Goal: Task Accomplishment & Management: Complete application form

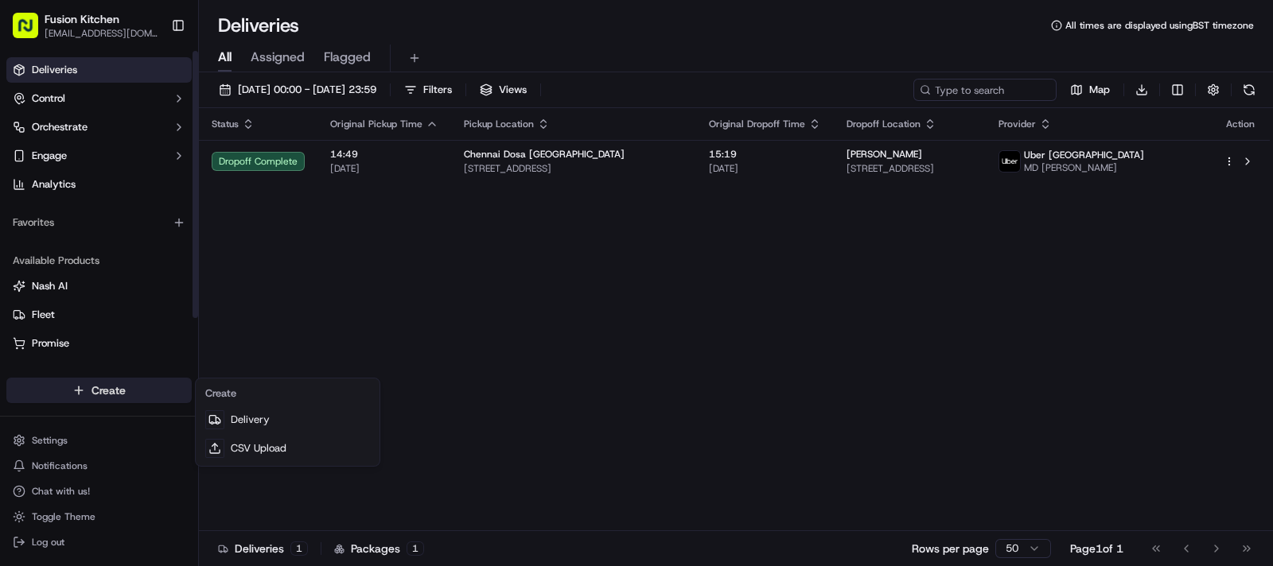
click at [65, 394] on html "Fusion Kitchen [EMAIL_ADDRESS][DOMAIN_NAME] Toggle Sidebar Deliveries Control O…" at bounding box center [636, 283] width 1273 height 566
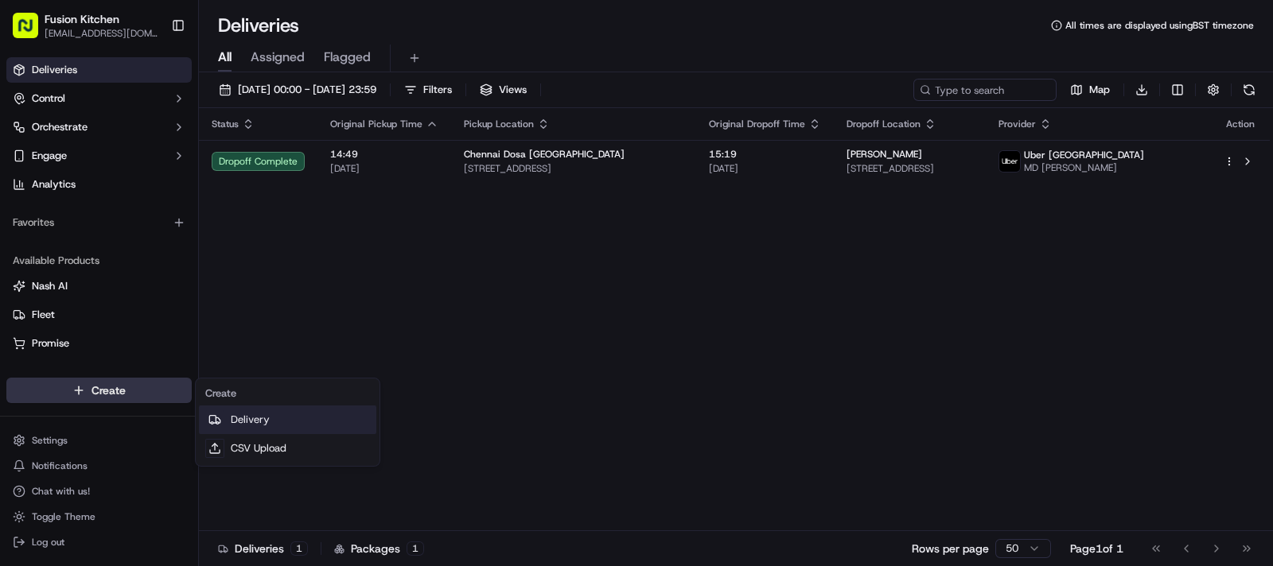
click at [241, 415] on link "Delivery" at bounding box center [287, 420] width 177 height 29
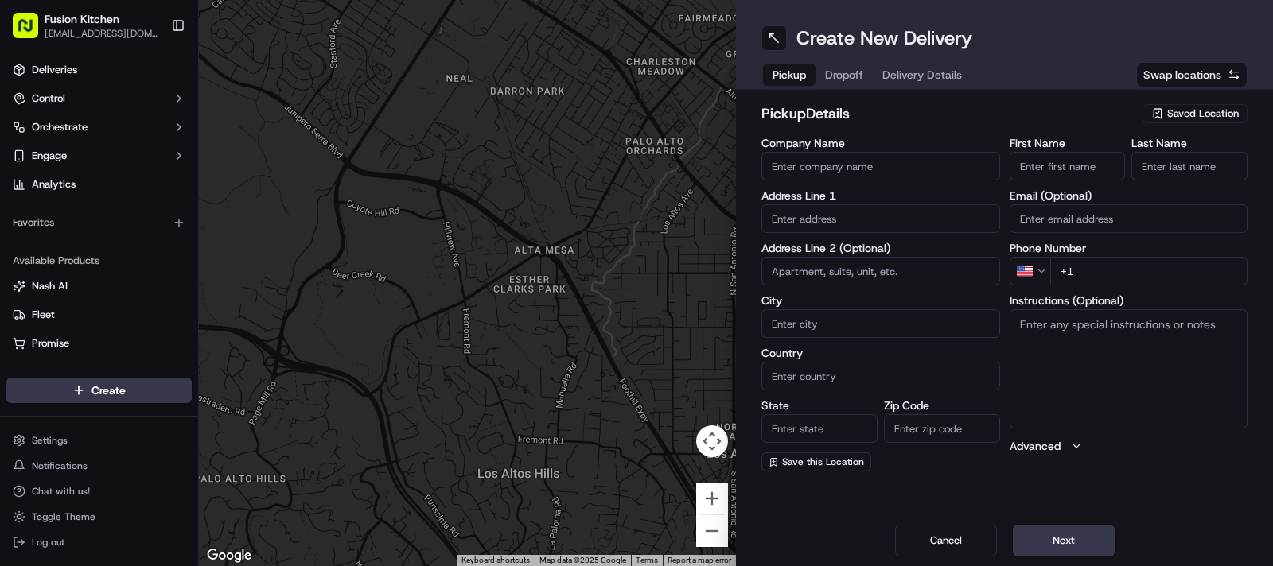
click at [874, 210] on input "text" at bounding box center [880, 218] width 239 height 29
paste input "[STREET_ADDRESS]"
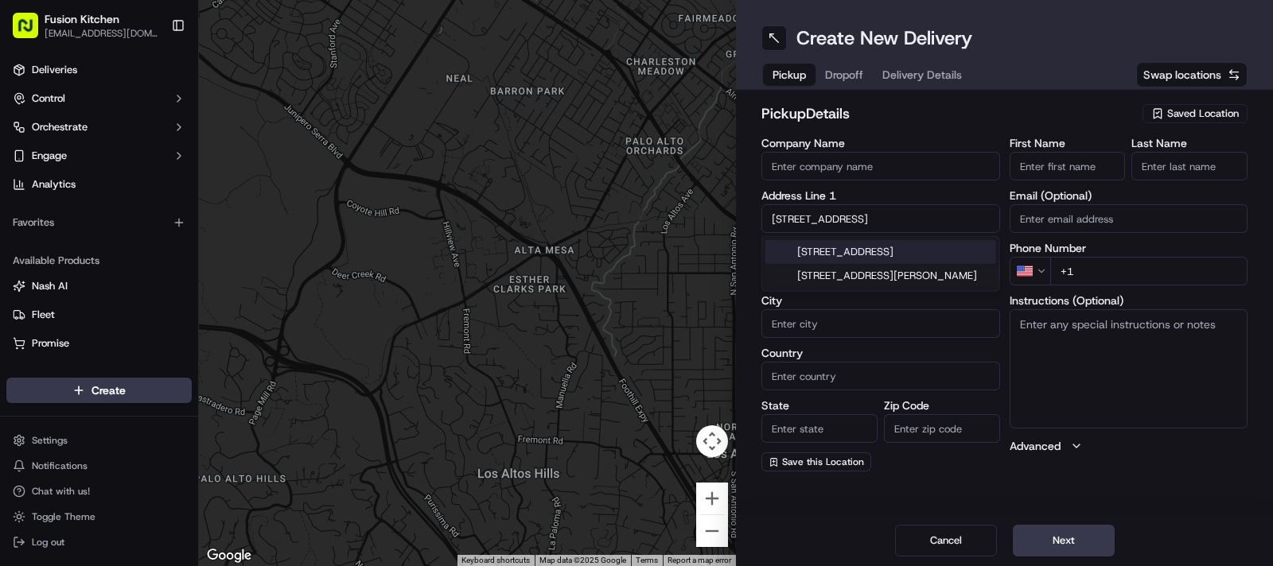
click at [809, 255] on div "[STREET_ADDRESS]" at bounding box center [880, 252] width 231 height 24
type input "[STREET_ADDRESS]"
type input "[PERSON_NAME]"
type input "[GEOGRAPHIC_DATA]"
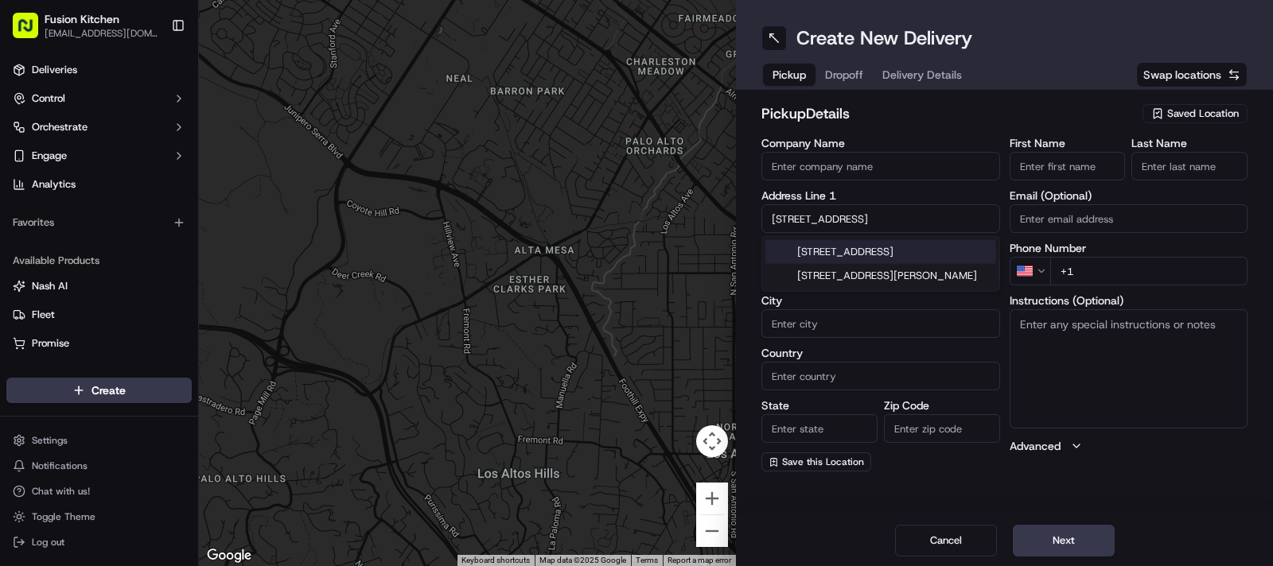
type input "KT17 2PR"
type input "[STREET_ADDRESS]"
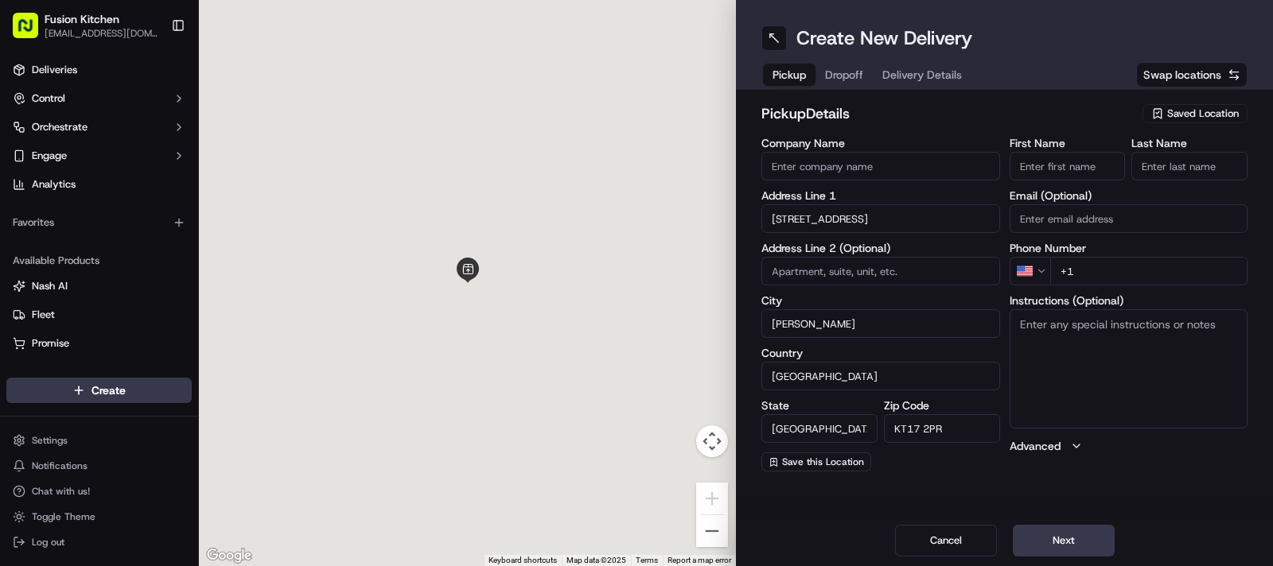
click at [1134, 356] on textarea "Instructions (Optional)" at bounding box center [1129, 368] width 239 height 119
paste textarea "[STREET_ADDRESS]"
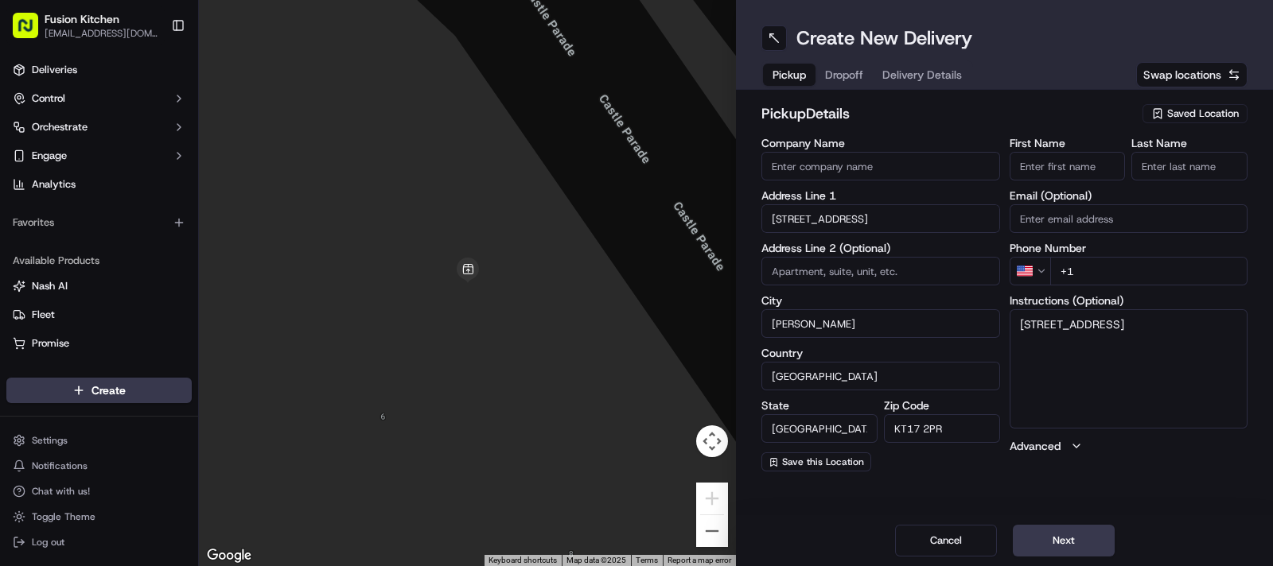
type textarea "[STREET_ADDRESS]"
click at [1044, 153] on input "First Name" at bounding box center [1068, 166] width 116 height 29
paste input "[PERSON_NAME]"
click at [1103, 161] on input "[PERSON_NAME]" at bounding box center [1068, 166] width 116 height 29
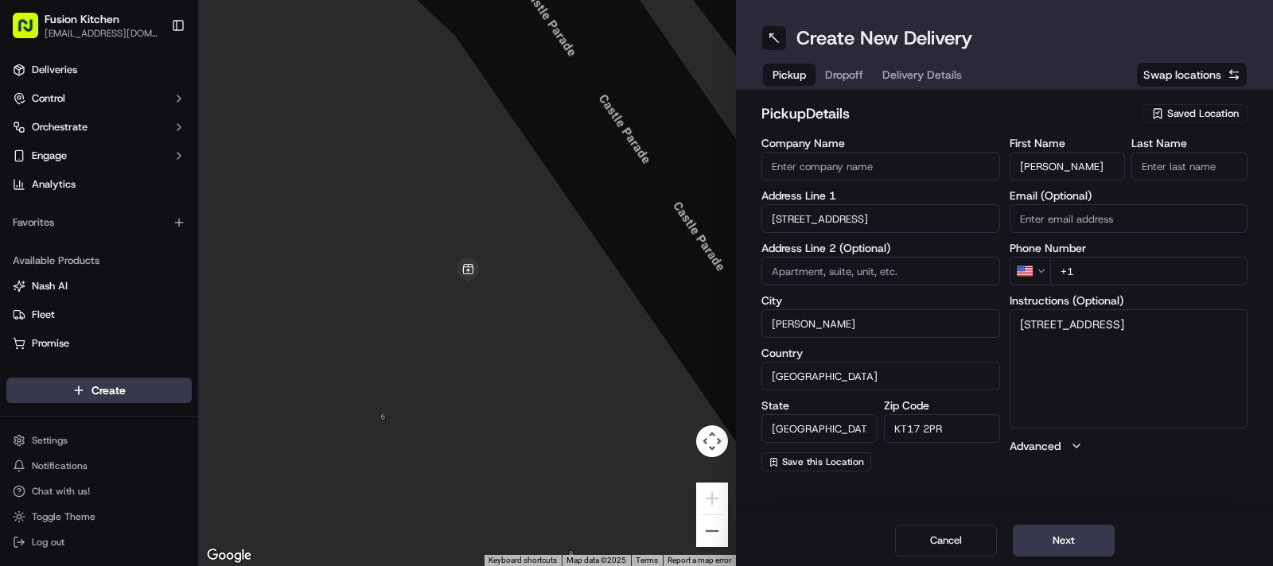
type input "[PERSON_NAME]"
click at [1185, 163] on input "Last Name" at bounding box center [1189, 166] width 116 height 29
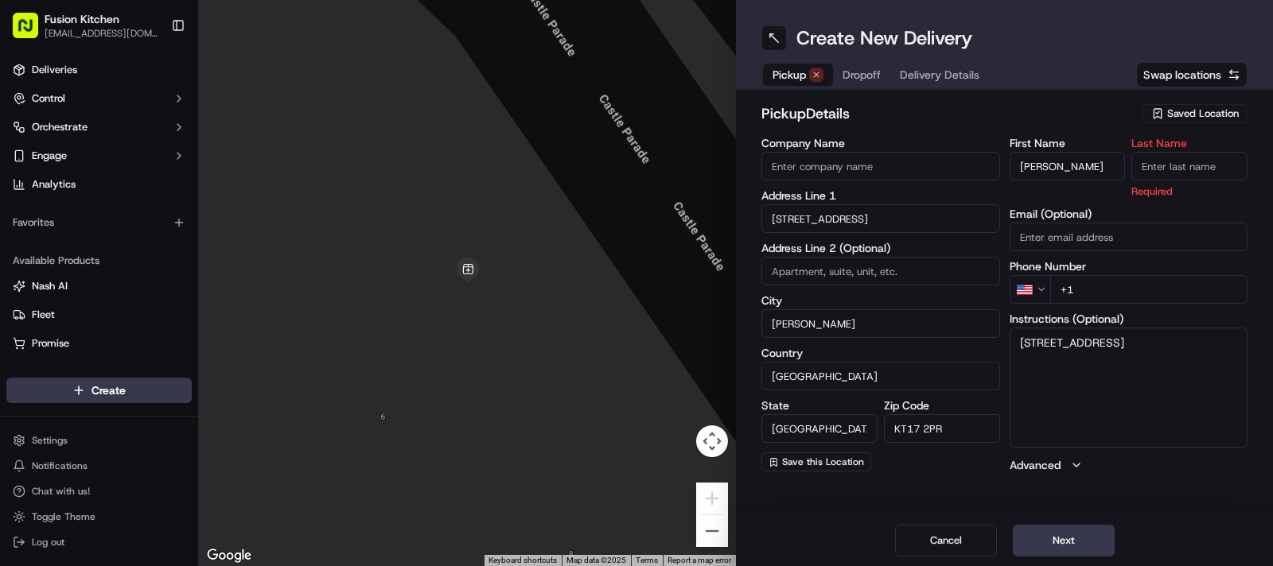
paste input "[DEMOGRAPHIC_DATA]"
type input "[DEMOGRAPHIC_DATA]"
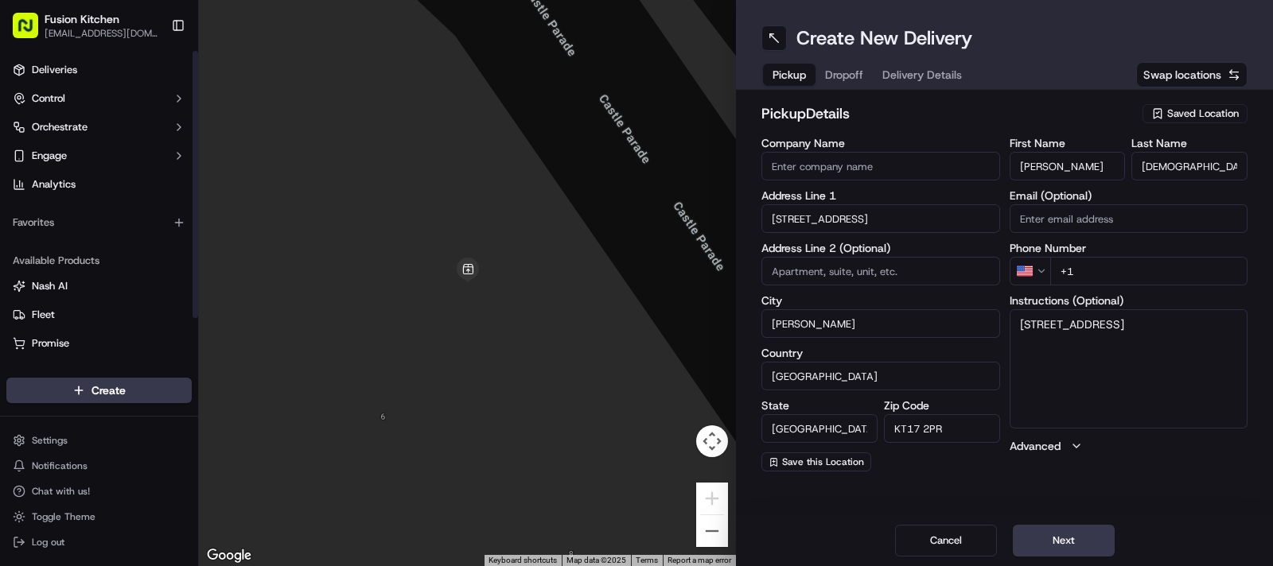
click at [911, 167] on input "Company Name" at bounding box center [880, 166] width 239 height 29
paste input "Spice Hub"
type input "Spice Hub"
drag, startPoint x: 984, startPoint y: 103, endPoint x: 1013, endPoint y: 97, distance: 29.3
click at [984, 103] on h2 "pickup Details" at bounding box center [947, 114] width 372 height 22
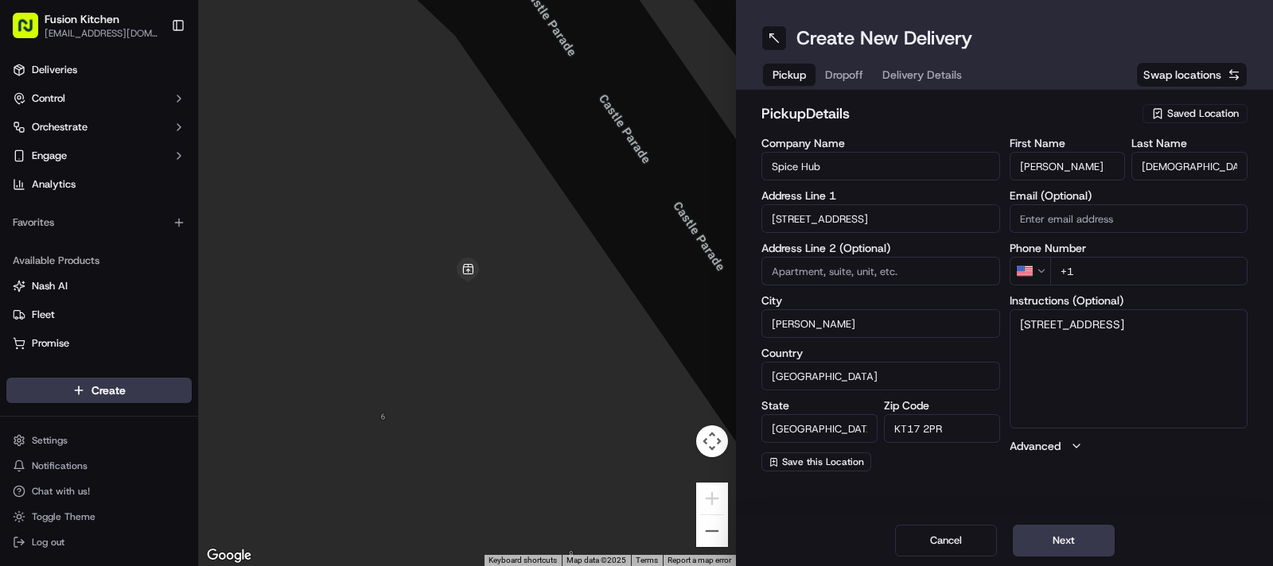
click at [1038, 276] on html "Fusion Kitchen [EMAIL_ADDRESS][DOMAIN_NAME] Toggle Sidebar Deliveries Control O…" at bounding box center [636, 283] width 1273 height 566
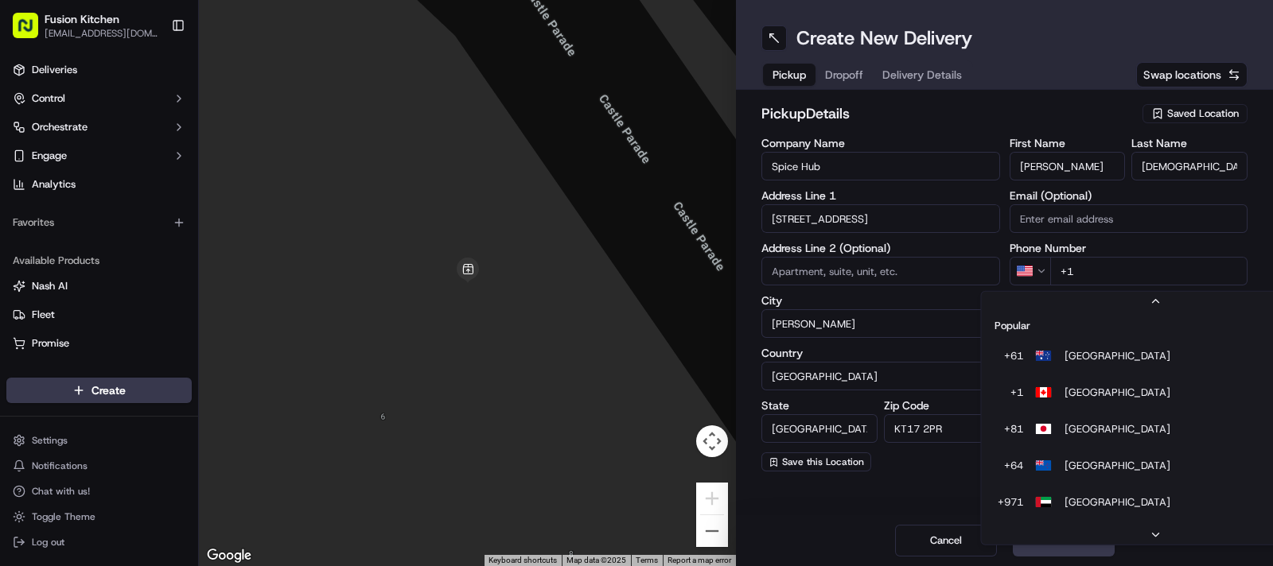
scroll to position [68, 0]
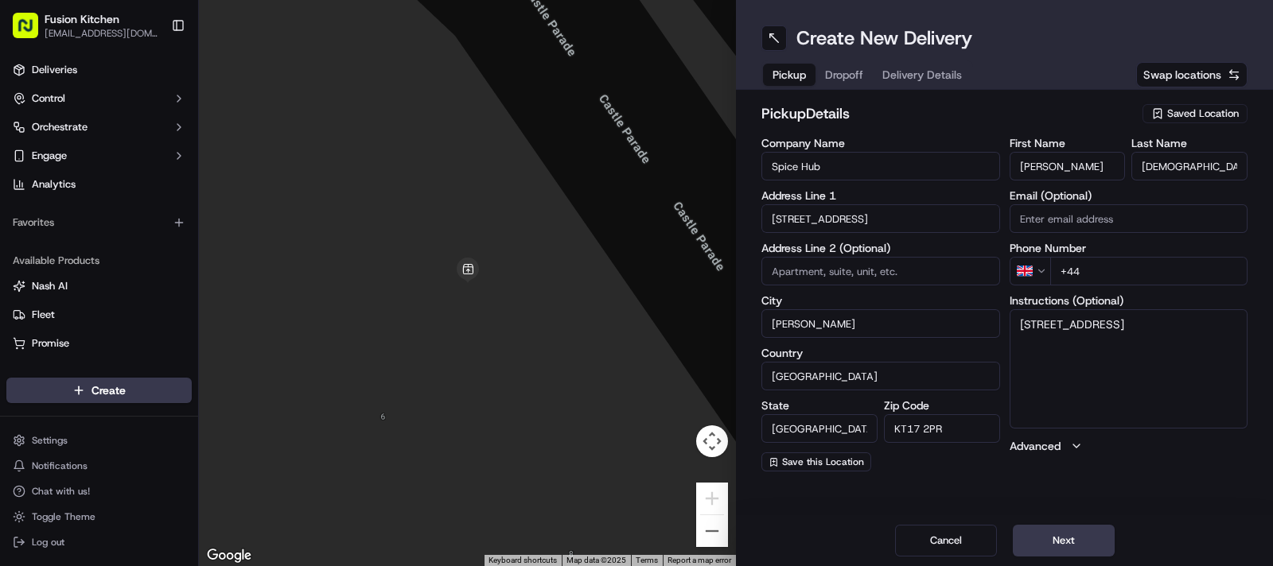
click at [1122, 277] on input "+44" at bounding box center [1149, 271] width 198 height 29
paste input "1372 650504"
type input "[PHONE_NUMBER]"
click at [1098, 359] on textarea "[STREET_ADDRESS]" at bounding box center [1129, 368] width 239 height 119
paste textarea "1372650504"
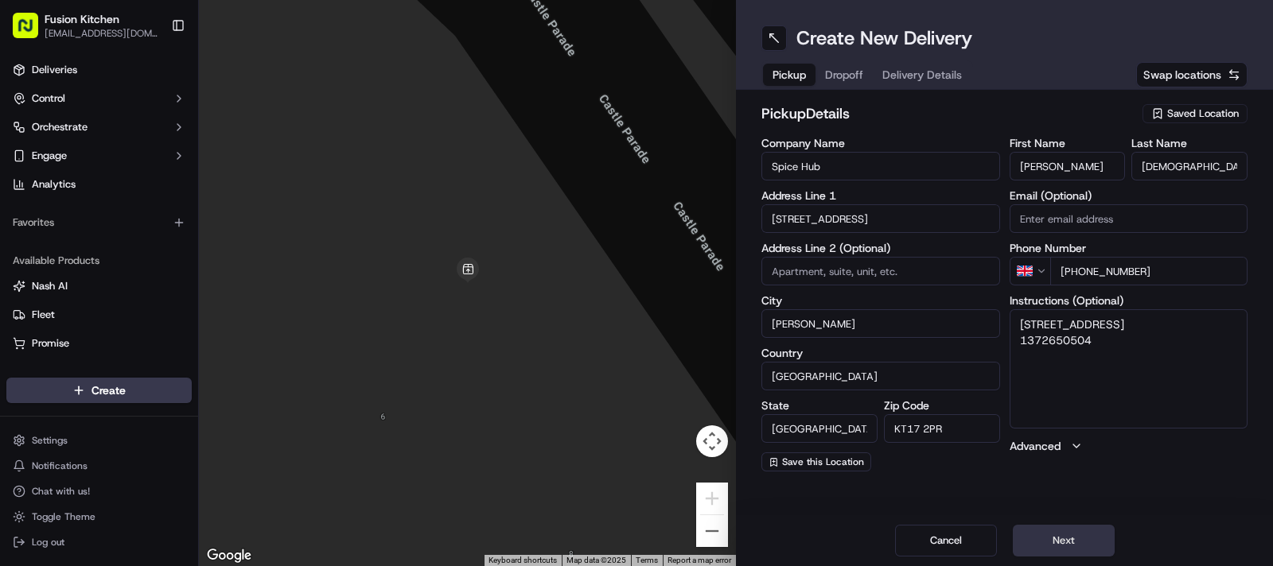
type textarea "[STREET_ADDRESS] 1372650504"
click at [1074, 555] on button "Next" at bounding box center [1064, 541] width 102 height 32
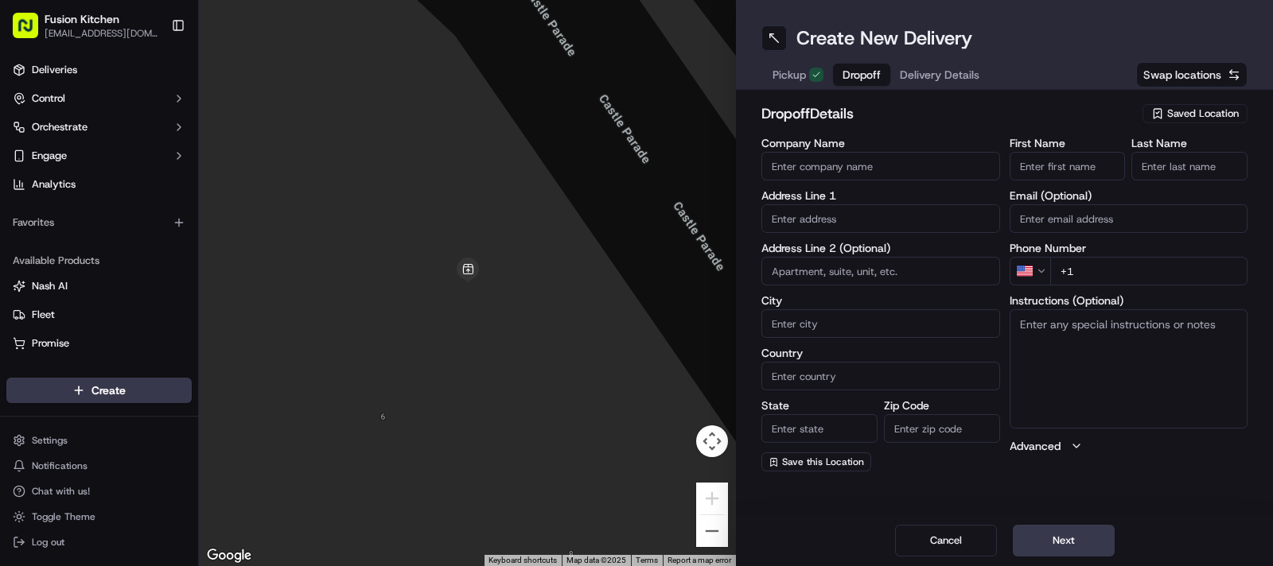
click at [843, 223] on input "text" at bounding box center [880, 218] width 239 height 29
paste input "[STREET_ADDRESS][PERSON_NAME]"
click at [872, 259] on div "[STREET_ADDRESS][PERSON_NAME]" at bounding box center [880, 252] width 231 height 24
type input "[STREET_ADDRESS][PERSON_NAME]"
type input "[PERSON_NAME]"
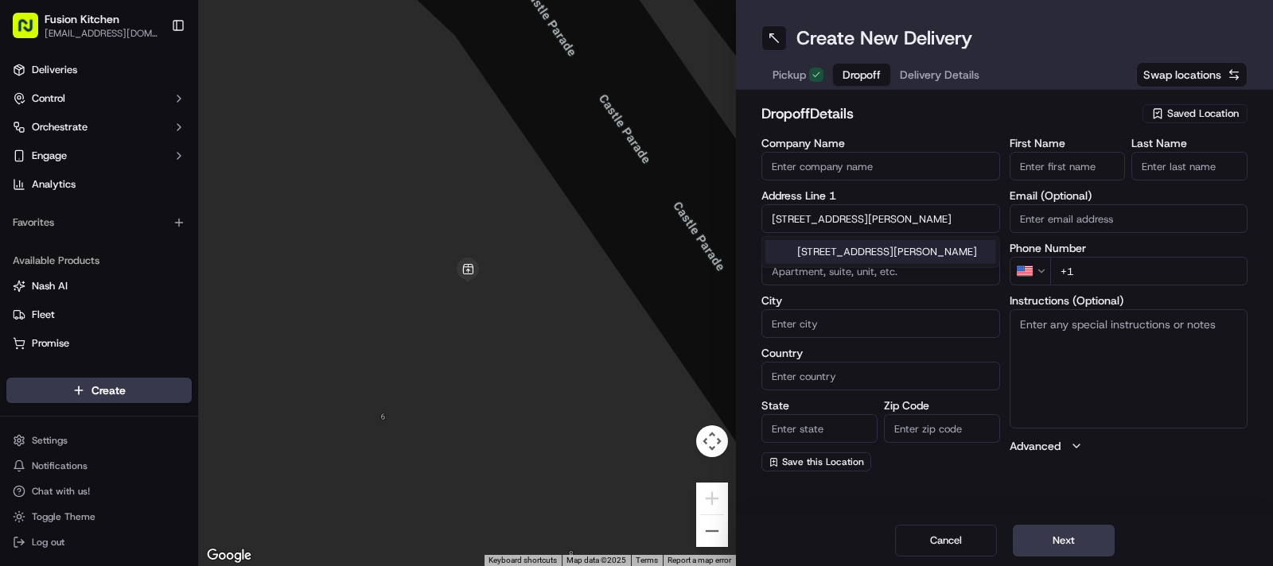
type input "[GEOGRAPHIC_DATA]"
type input "KT17 2RG"
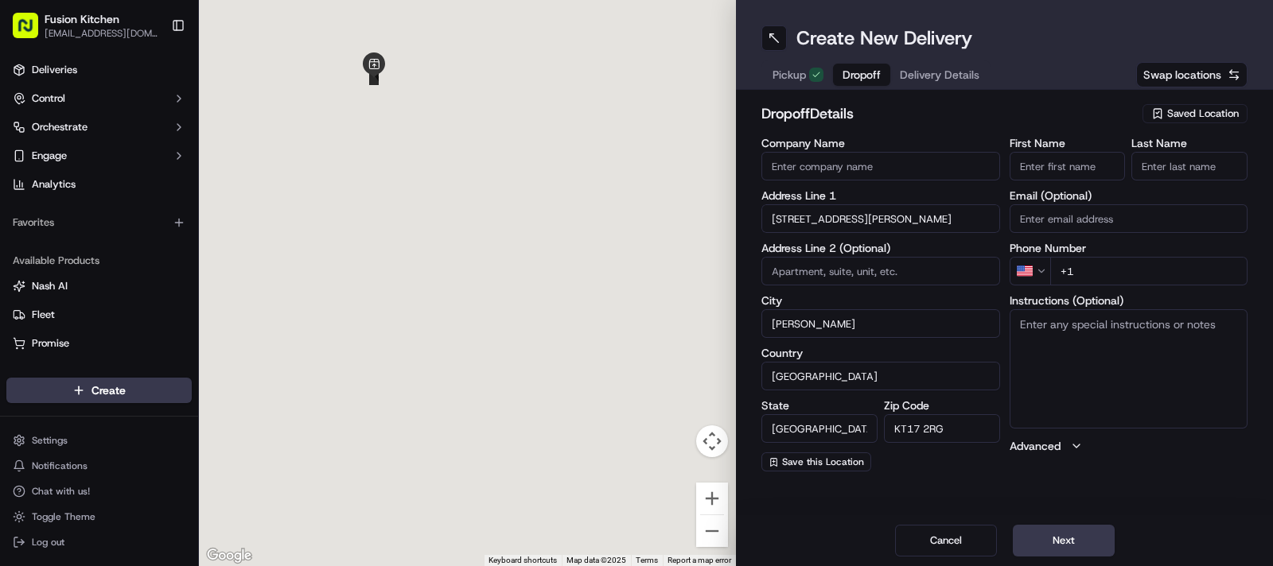
type input "[STREET_ADDRESS]"
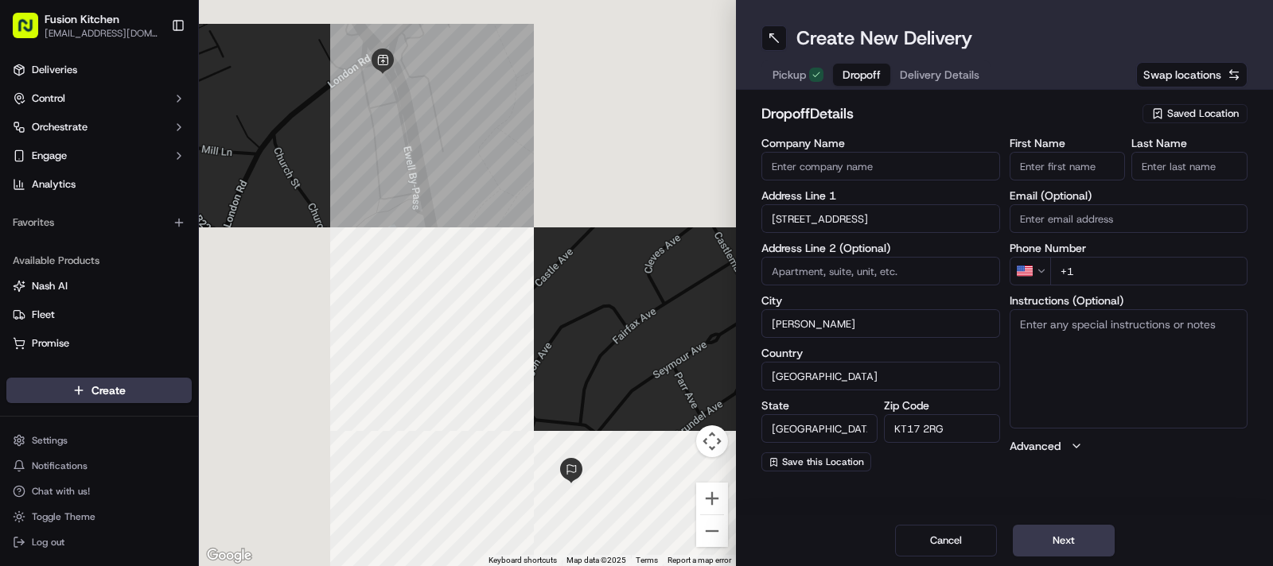
click at [1065, 368] on textarea "Instructions (Optional)" at bounding box center [1129, 368] width 239 height 119
paste textarea "[STREET_ADDRESS][PERSON_NAME]"
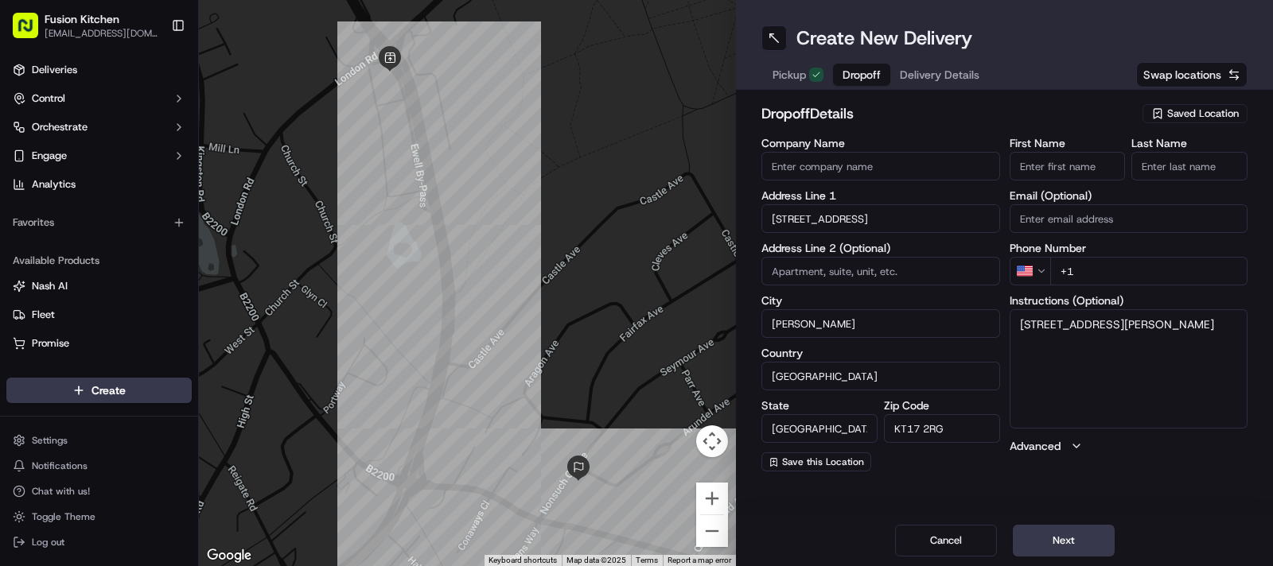
type textarea "[STREET_ADDRESS][PERSON_NAME]"
click at [823, 178] on input "Company Name" at bounding box center [880, 166] width 239 height 29
paste input "[PERSON_NAME]"
type input "[PERSON_NAME]"
click at [1080, 172] on input "First Name" at bounding box center [1068, 166] width 116 height 29
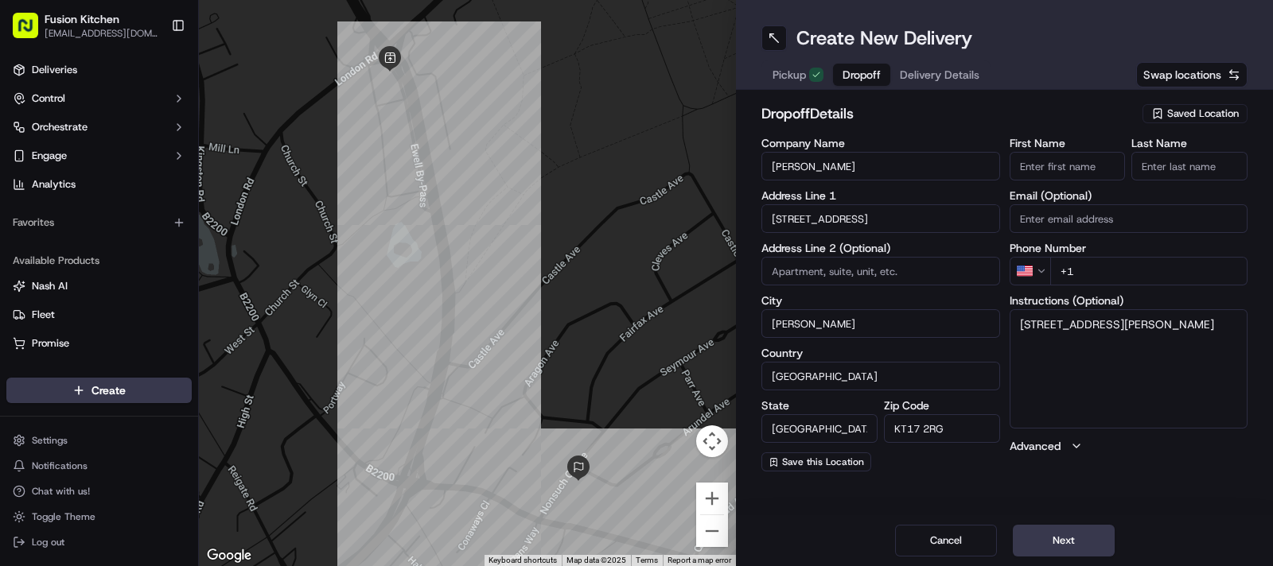
paste input "[PERSON_NAME]"
click at [1080, 161] on input "[PERSON_NAME]" at bounding box center [1068, 166] width 116 height 29
type input "Smitha"
click at [1185, 161] on input "Last Name" at bounding box center [1189, 166] width 116 height 29
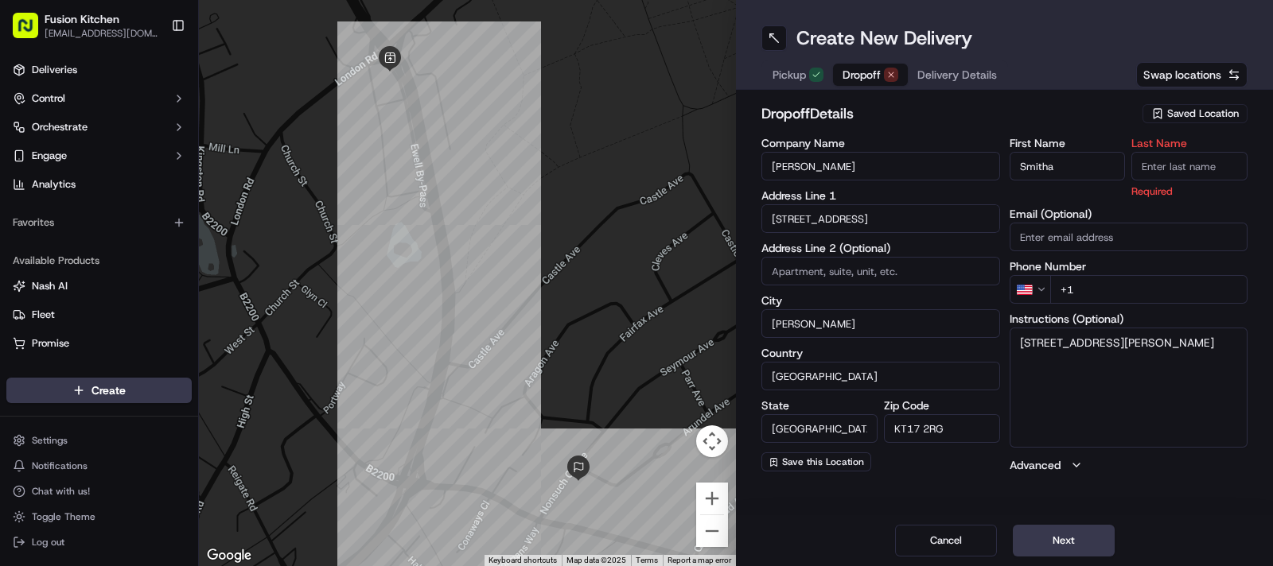
paste input "[PERSON_NAME]"
type input "[PERSON_NAME]"
click at [986, 130] on div "dropoff Details Saved Location" at bounding box center [1004, 117] width 486 height 29
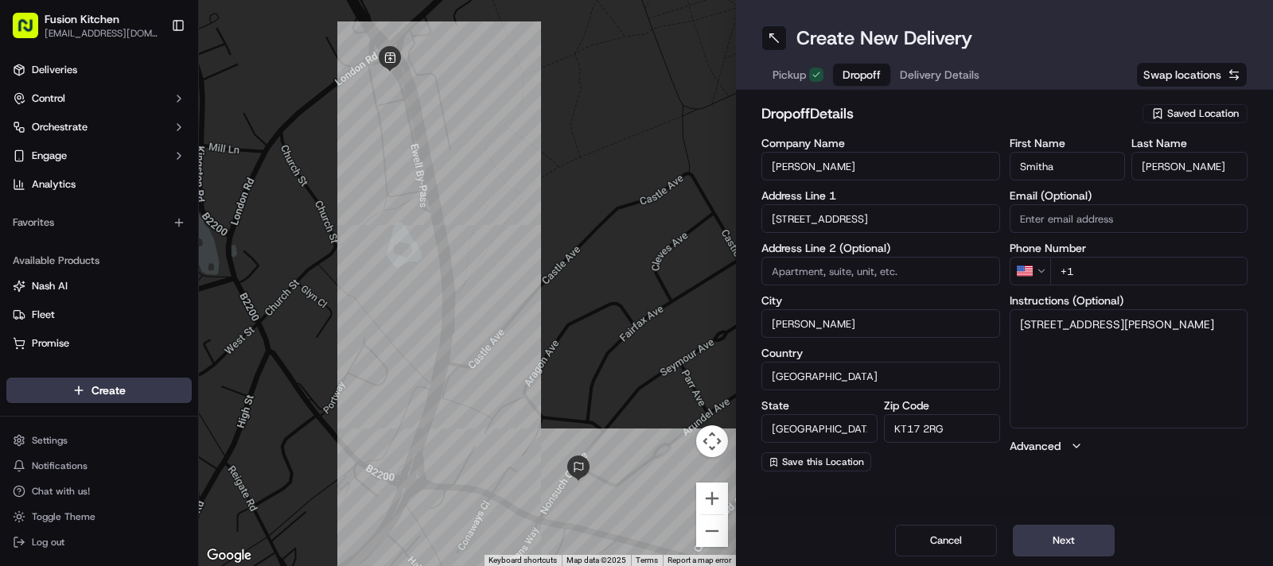
click at [1037, 265] on html "Fusion Kitchen [EMAIL_ADDRESS][DOMAIN_NAME] Toggle Sidebar Deliveries Control O…" at bounding box center [636, 283] width 1273 height 566
click at [1138, 282] on input "+44" at bounding box center [1149, 271] width 198 height 29
paste input "7855 503814"
type input "[PHONE_NUMBER]"
click at [1117, 361] on textarea "[STREET_ADDRESS][PERSON_NAME]" at bounding box center [1129, 368] width 239 height 119
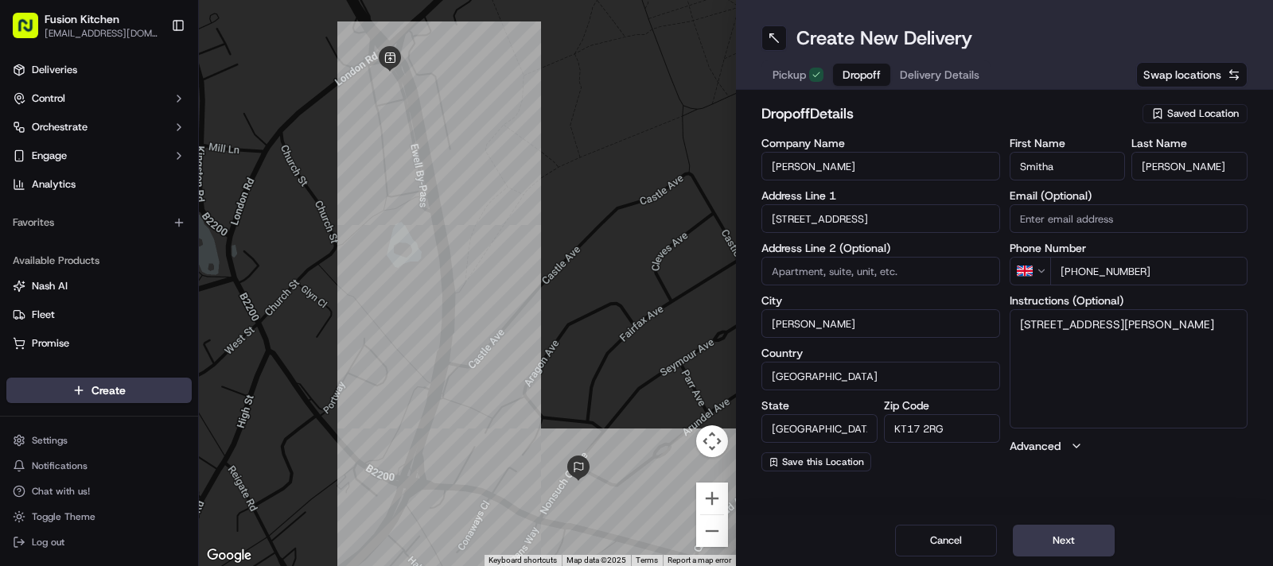
paste textarea "7855503814"
type textarea "[STREET_ADDRESS][PERSON_NAME] 7855503814"
click at [1064, 550] on button "Next" at bounding box center [1064, 541] width 102 height 32
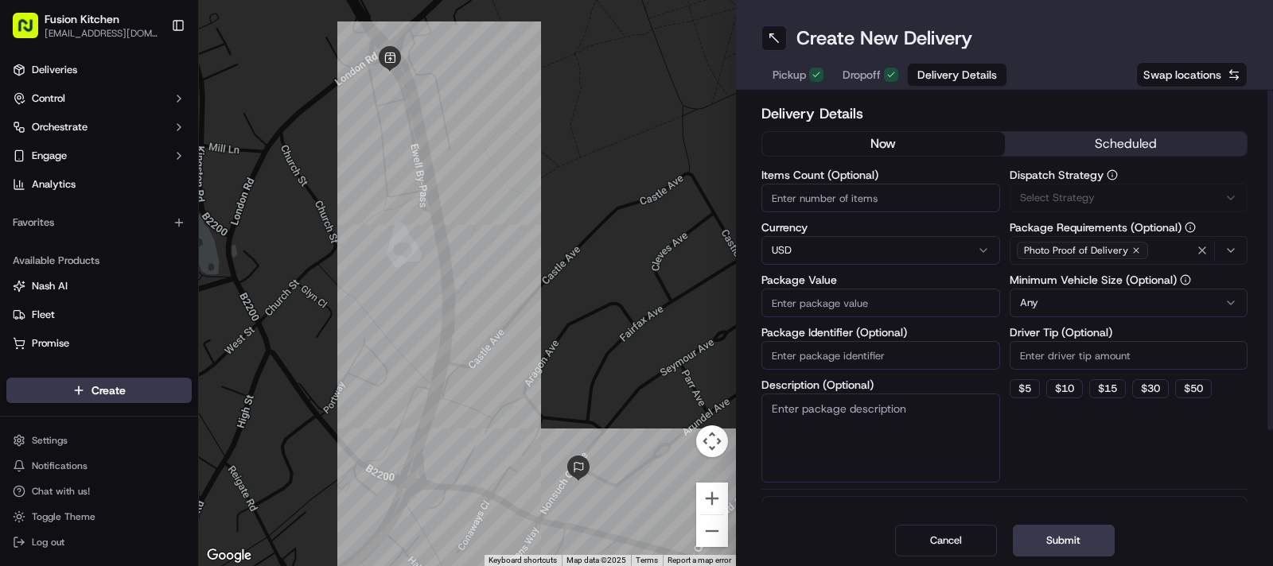
click at [825, 241] on html "Fusion Kitchen [EMAIL_ADDRESS][DOMAIN_NAME] Toggle Sidebar Deliveries Control O…" at bounding box center [636, 283] width 1273 height 566
click at [811, 311] on input "Package Value" at bounding box center [880, 303] width 239 height 29
paste input "81.89"
type input "81.89"
click at [1074, 535] on button "Submit" at bounding box center [1064, 541] width 102 height 32
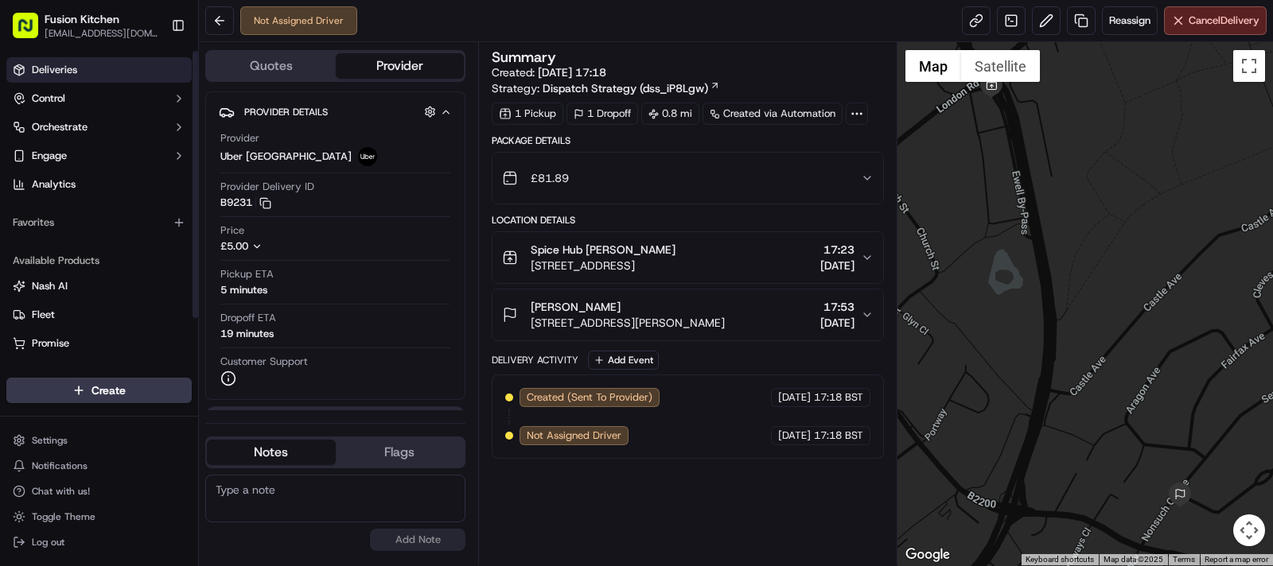
click at [80, 65] on link "Deliveries" at bounding box center [98, 69] width 185 height 25
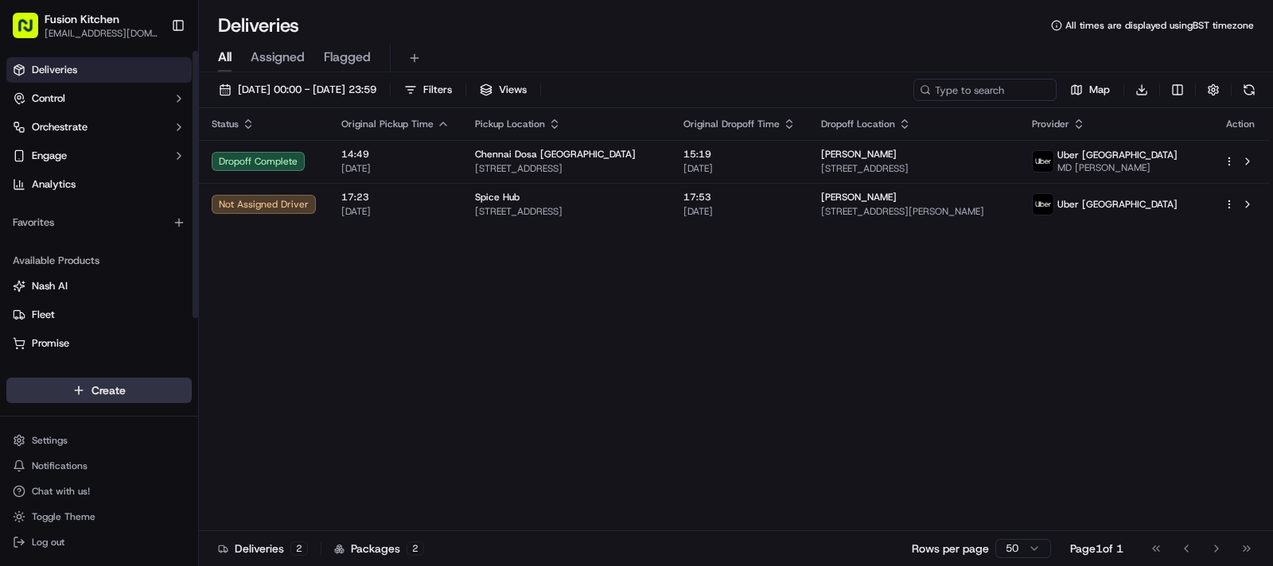
click at [62, 395] on html "Fusion Kitchen [EMAIL_ADDRESS][DOMAIN_NAME] Toggle Sidebar Deliveries Control O…" at bounding box center [636, 283] width 1273 height 566
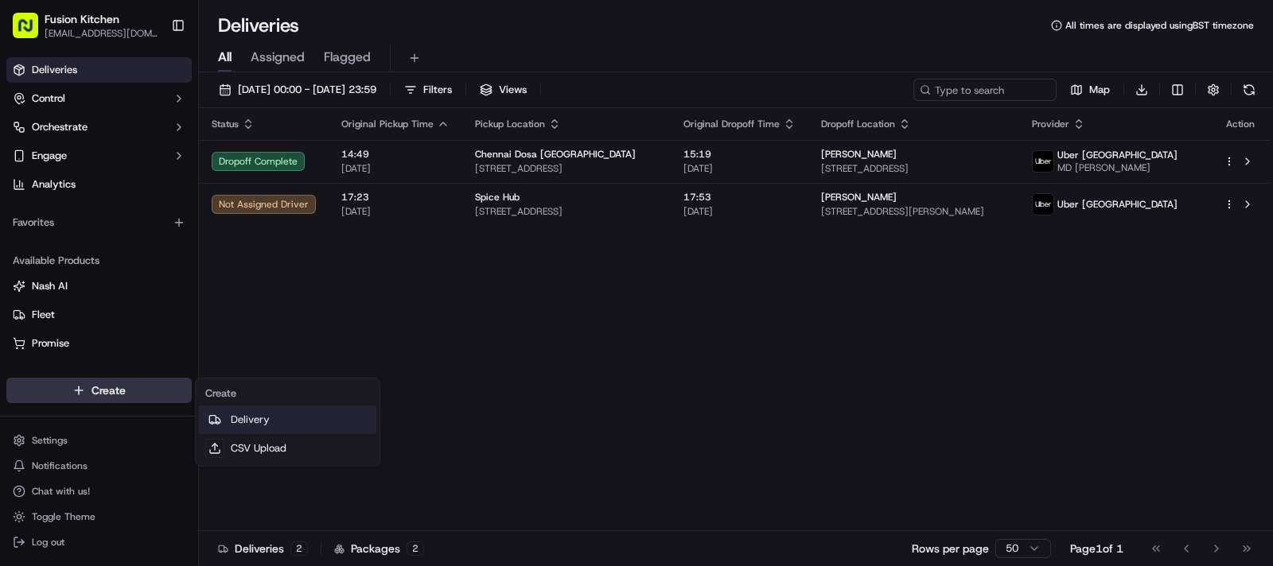
click at [275, 423] on link "Delivery" at bounding box center [287, 420] width 177 height 29
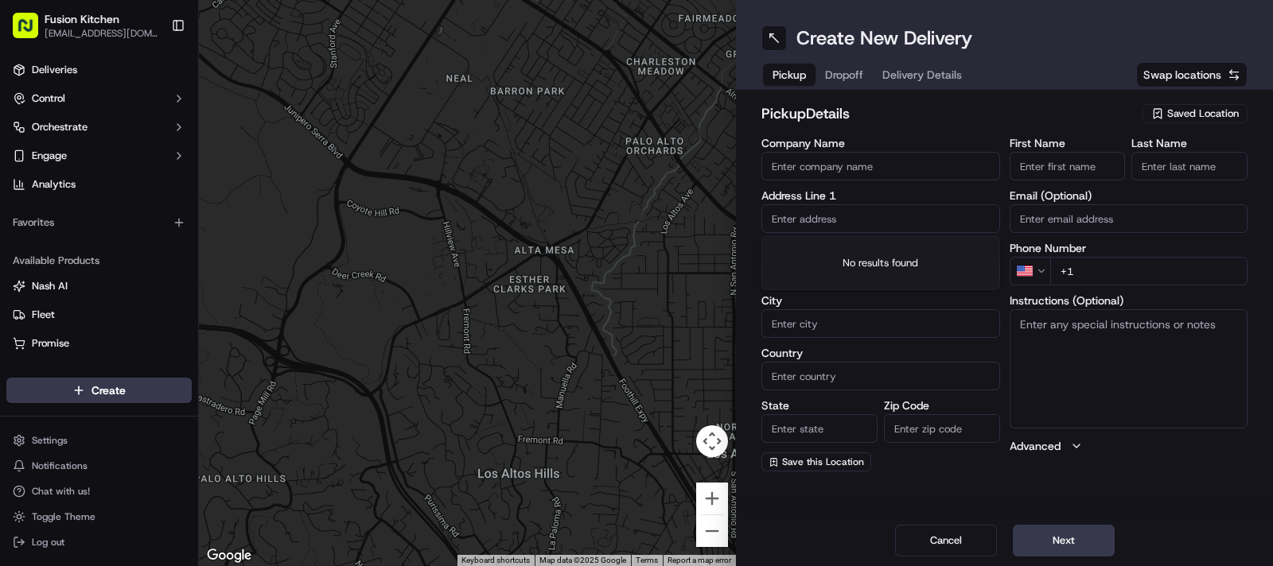
click at [848, 216] on input "text" at bounding box center [880, 218] width 239 height 29
paste input "[STREET_ADDRESS]."
click at [855, 255] on div "[STREET_ADDRESS]" at bounding box center [880, 252] width 231 height 24
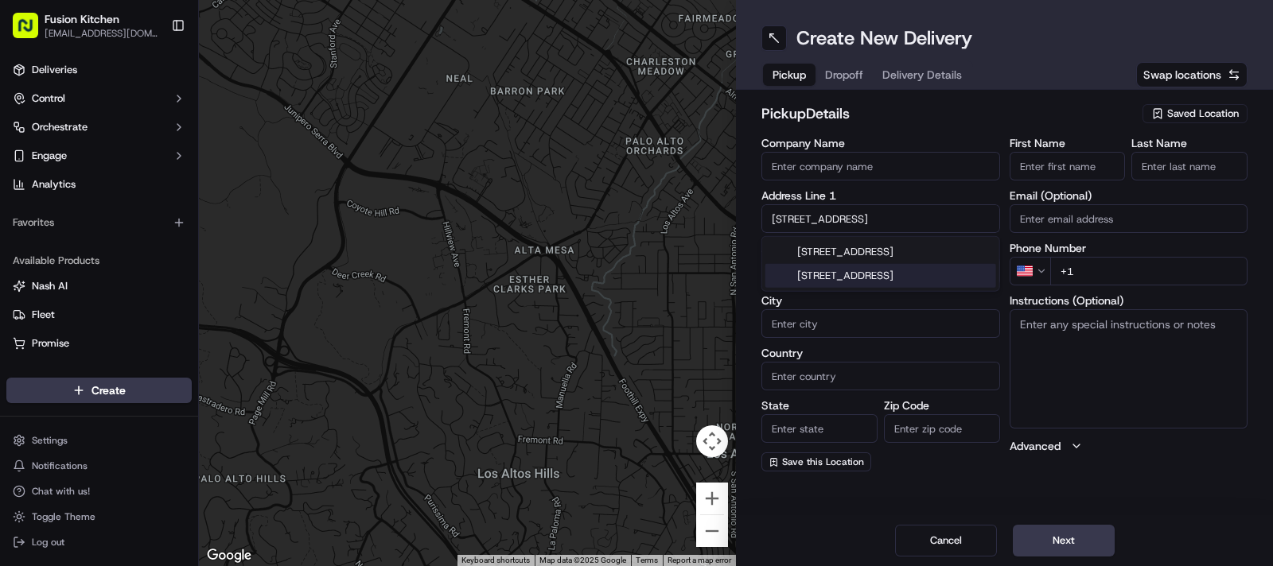
type input "[STREET_ADDRESS]"
type input "[GEOGRAPHIC_DATA]"
type input "SW17 0RN"
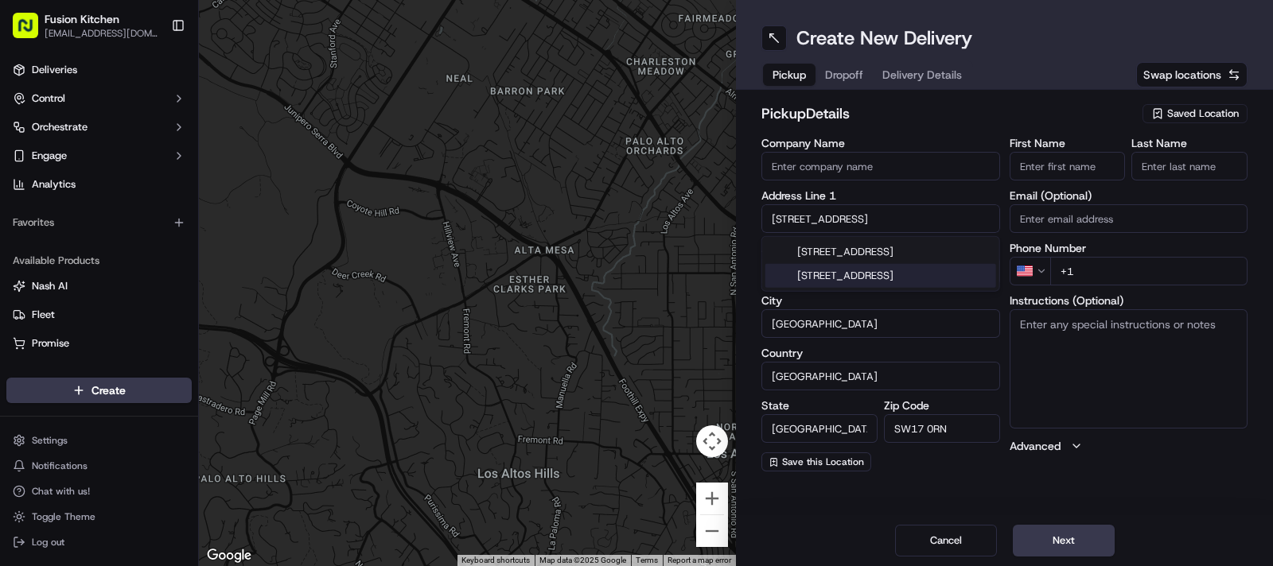
type input "[STREET_ADDRESS]"
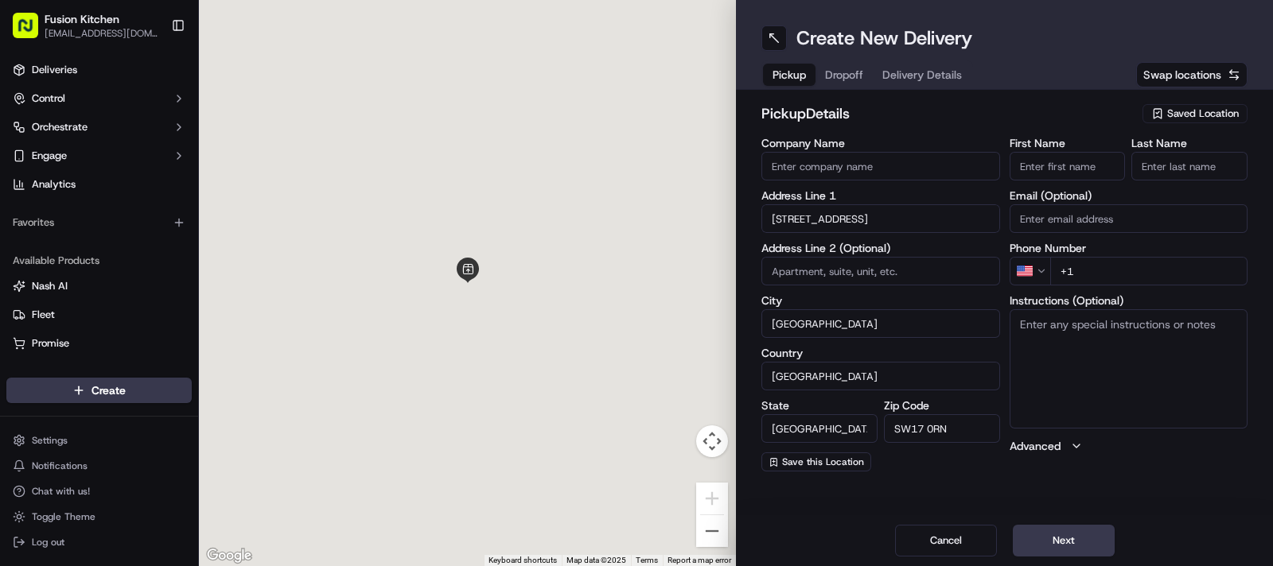
click at [1072, 366] on textarea "Instructions (Optional)" at bounding box center [1129, 368] width 239 height 119
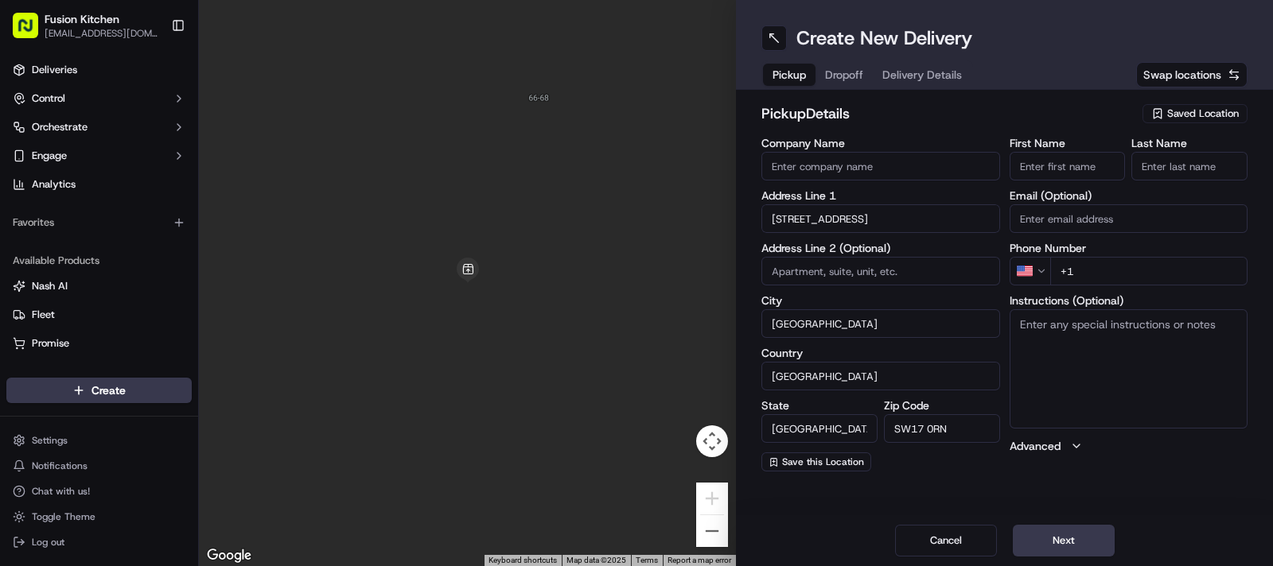
paste textarea "[STREET_ADDRESS]."
click at [1167, 387] on textarea "[STREET_ADDRESS]." at bounding box center [1129, 368] width 239 height 119
type textarea "[STREET_ADDRESS]."
click at [1054, 166] on input "First Name" at bounding box center [1068, 166] width 116 height 29
paste input "[PERSON_NAME][DATE]"
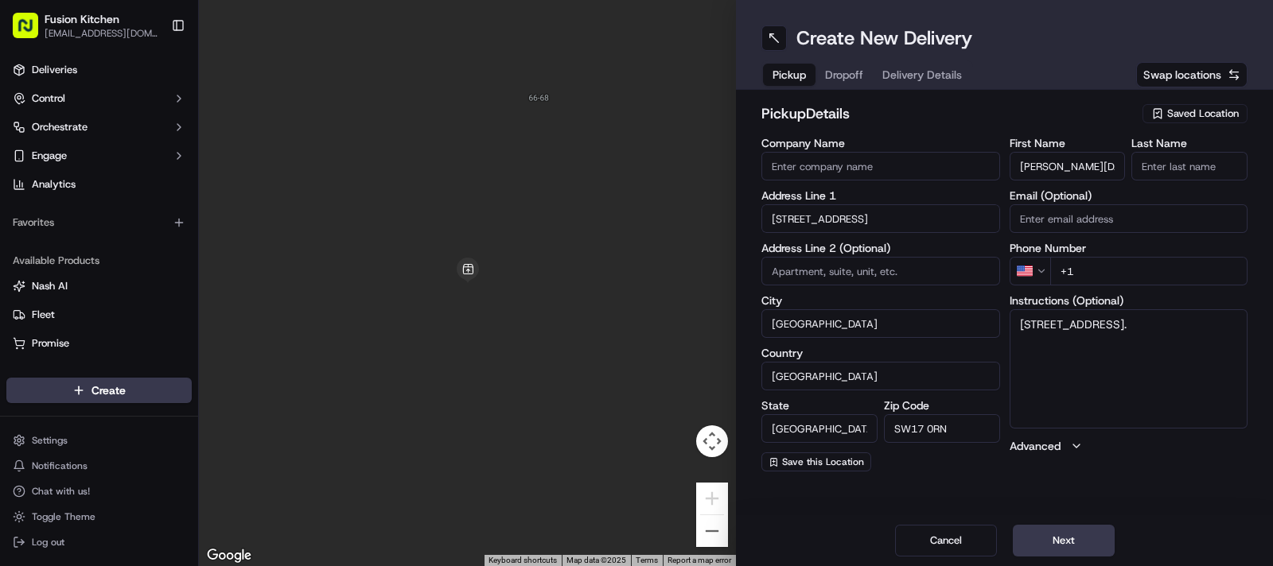
scroll to position [0, 3]
click at [1105, 161] on input "[PERSON_NAME][DATE]" at bounding box center [1068, 166] width 116 height 29
type input "[PERSON_NAME][DATE]"
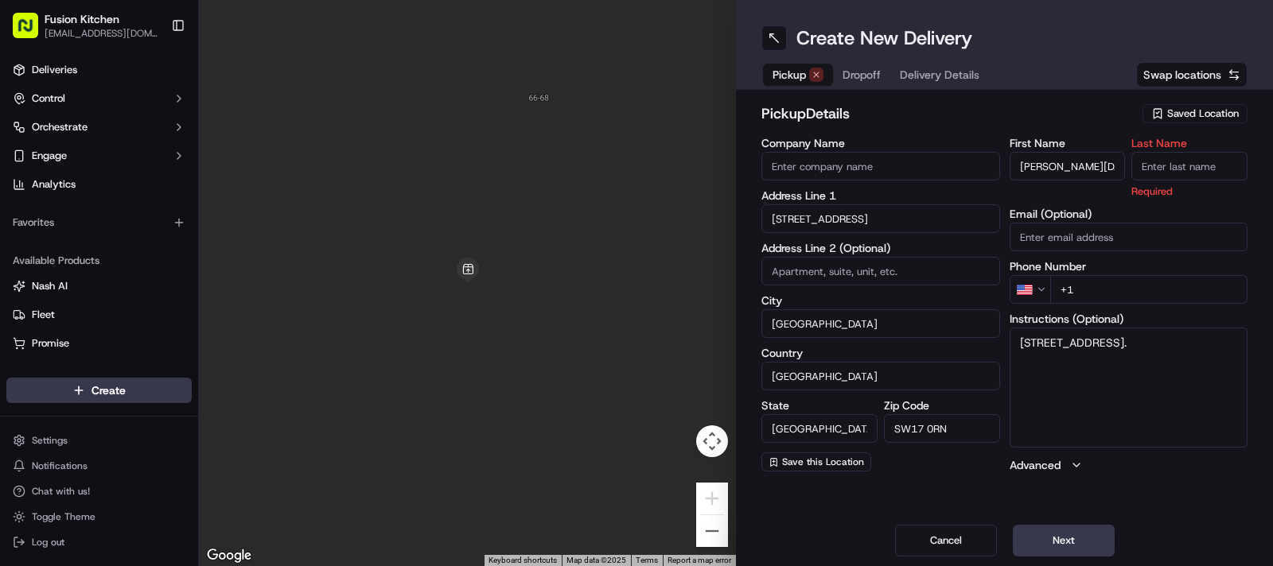
click at [1187, 160] on input "Last Name" at bounding box center [1189, 166] width 116 height 29
paste input "[PERSON_NAME]"
type input "[PERSON_NAME]"
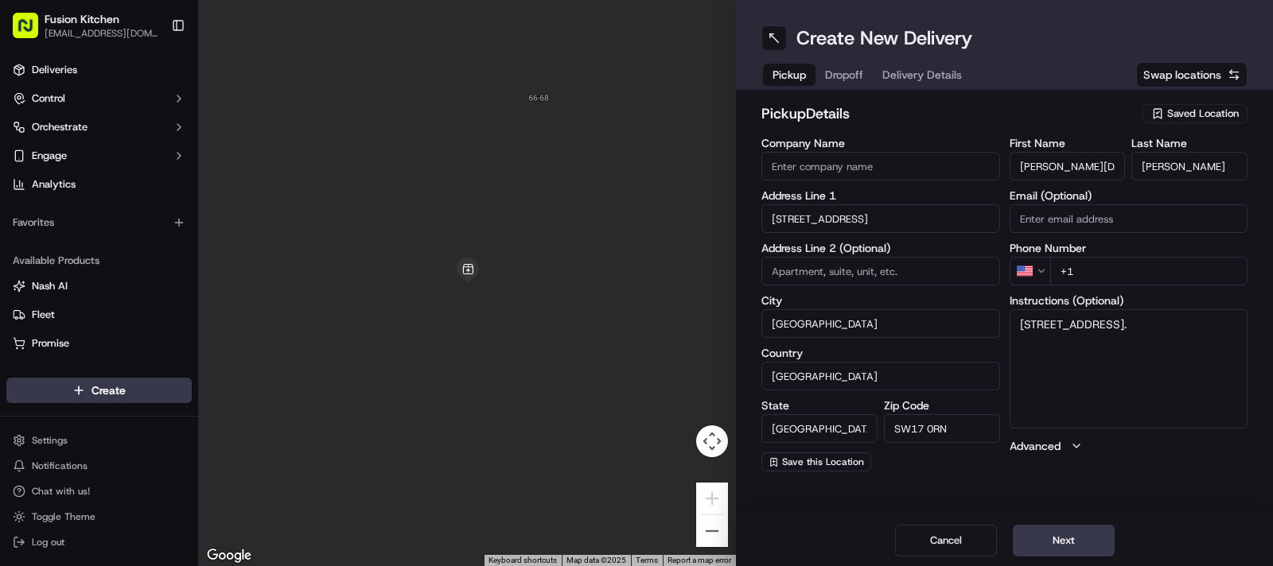
click at [882, 156] on input "Company Name" at bounding box center [880, 166] width 239 height 29
paste input "Dosa n Chutney"
type input "Dosa n Chutney"
click at [910, 125] on div "pickup Details Saved Location" at bounding box center [1004, 117] width 486 height 29
click at [1037, 272] on html "Fusion Kitchen [EMAIL_ADDRESS][DOMAIN_NAME] Toggle Sidebar Deliveries Control O…" at bounding box center [636, 283] width 1273 height 566
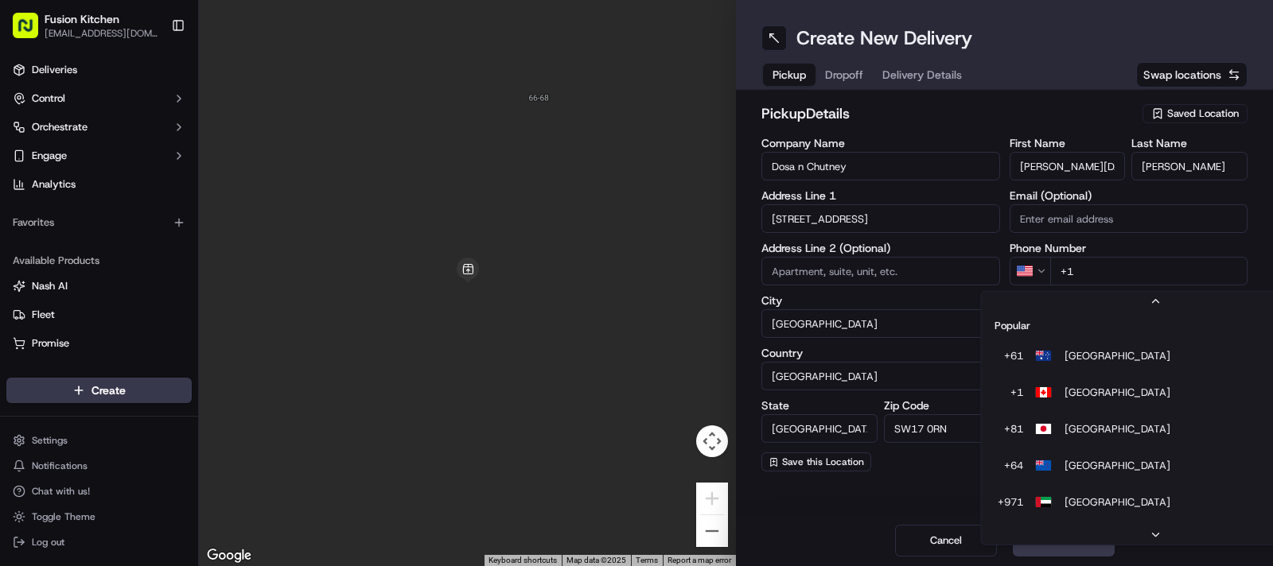
scroll to position [68, 0]
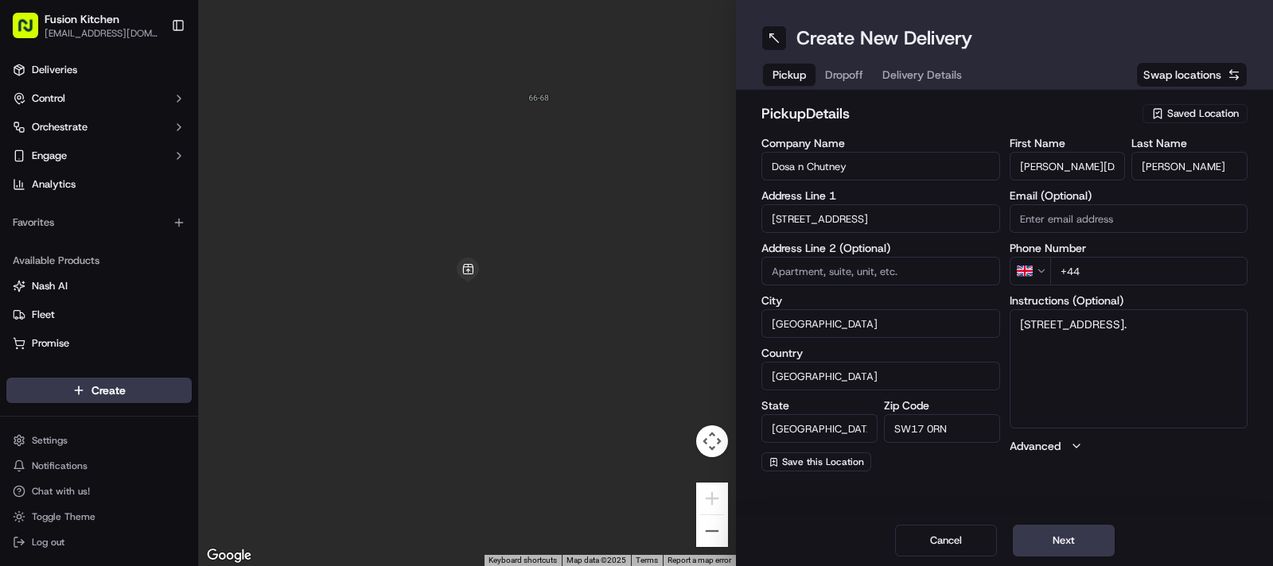
click at [1111, 274] on input "+44" at bounding box center [1149, 271] width 198 height 29
paste input "20 8767 9200"
type input "[PHONE_NUMBER]"
click at [1146, 340] on textarea "[STREET_ADDRESS]." at bounding box center [1129, 368] width 239 height 119
paste textarea "2087679200"
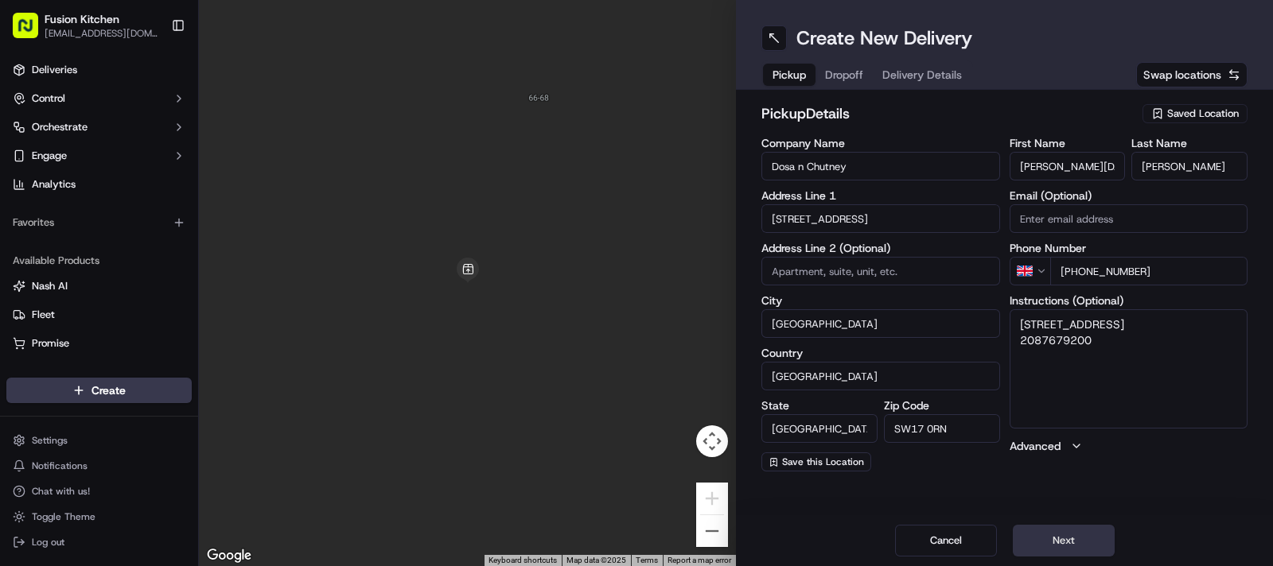
type textarea "[STREET_ADDRESS] 2087679200"
click at [1066, 531] on button "Next" at bounding box center [1064, 541] width 102 height 32
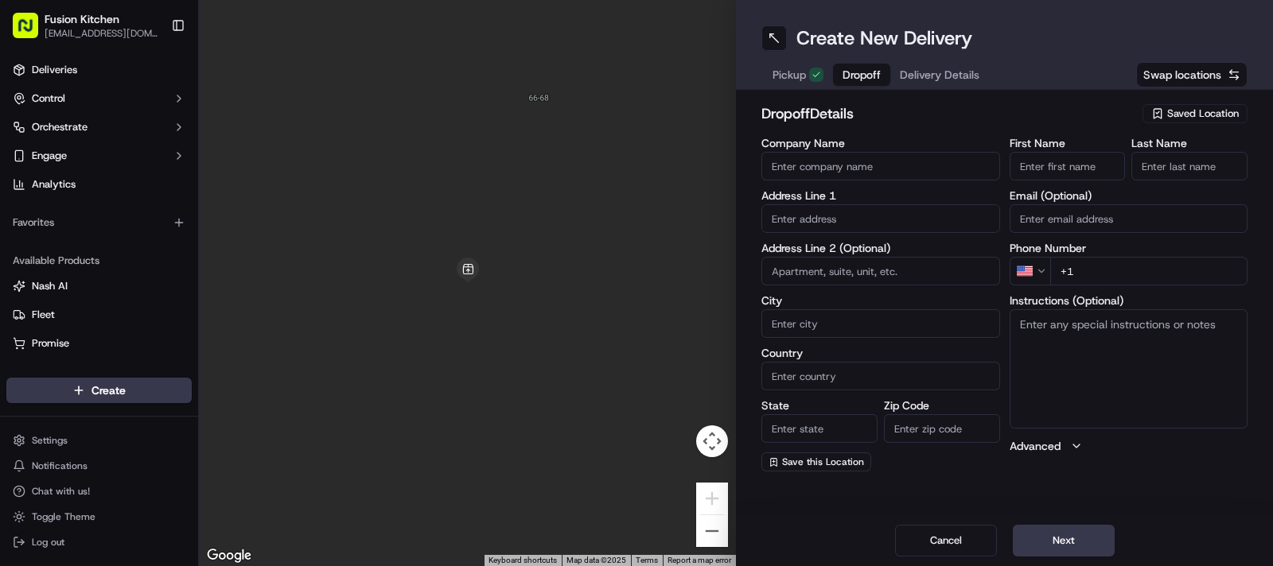
click at [836, 220] on input "text" at bounding box center [880, 218] width 239 height 29
paste input "[STREET_ADDRESS]"
click at [827, 251] on div "[STREET_ADDRESS]" at bounding box center [880, 252] width 231 height 24
type input "[STREET_ADDRESS]"
type input "Mitcham"
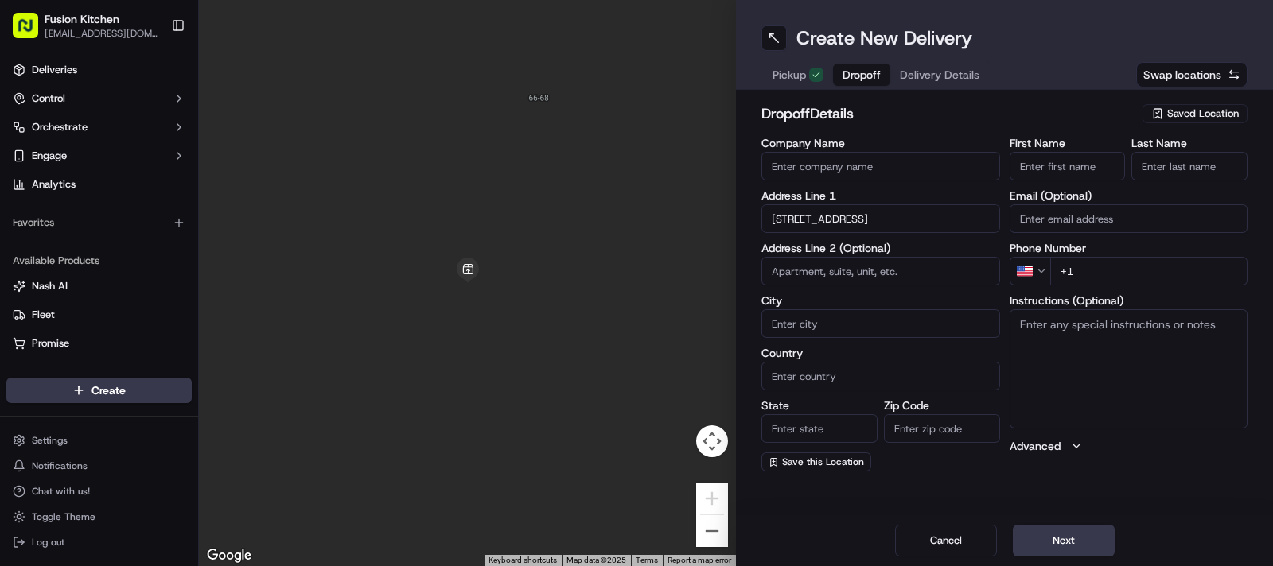
type input "[GEOGRAPHIC_DATA]"
type input "CR4 3EY"
type input "[STREET_ADDRESS]"
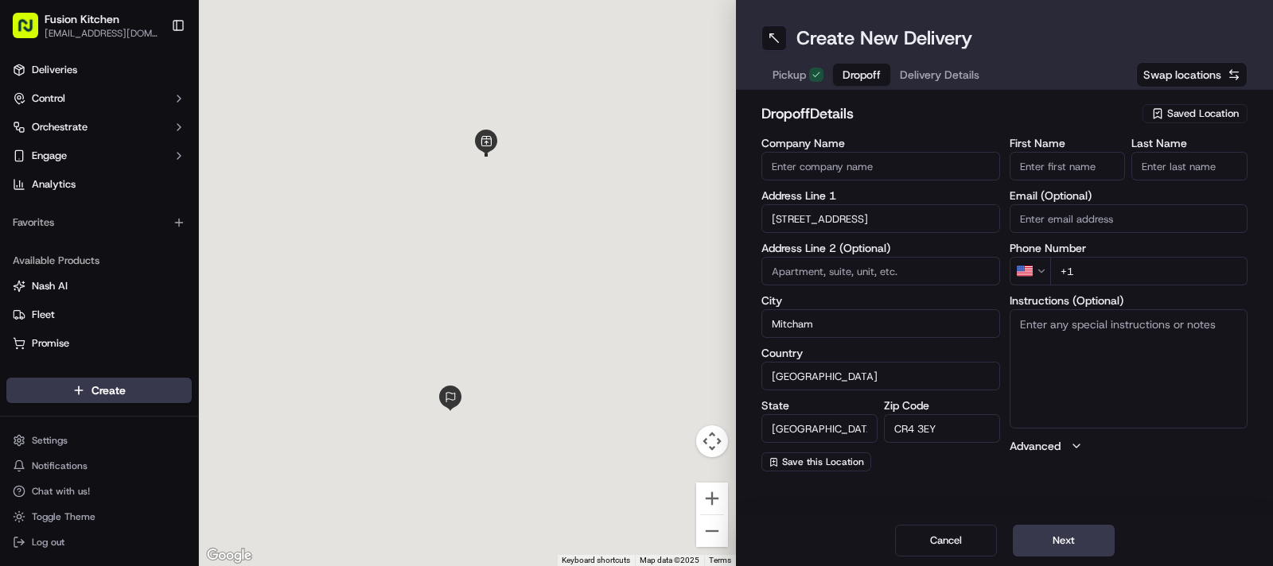
click at [1089, 367] on textarea "Instructions (Optional)" at bounding box center [1129, 368] width 239 height 119
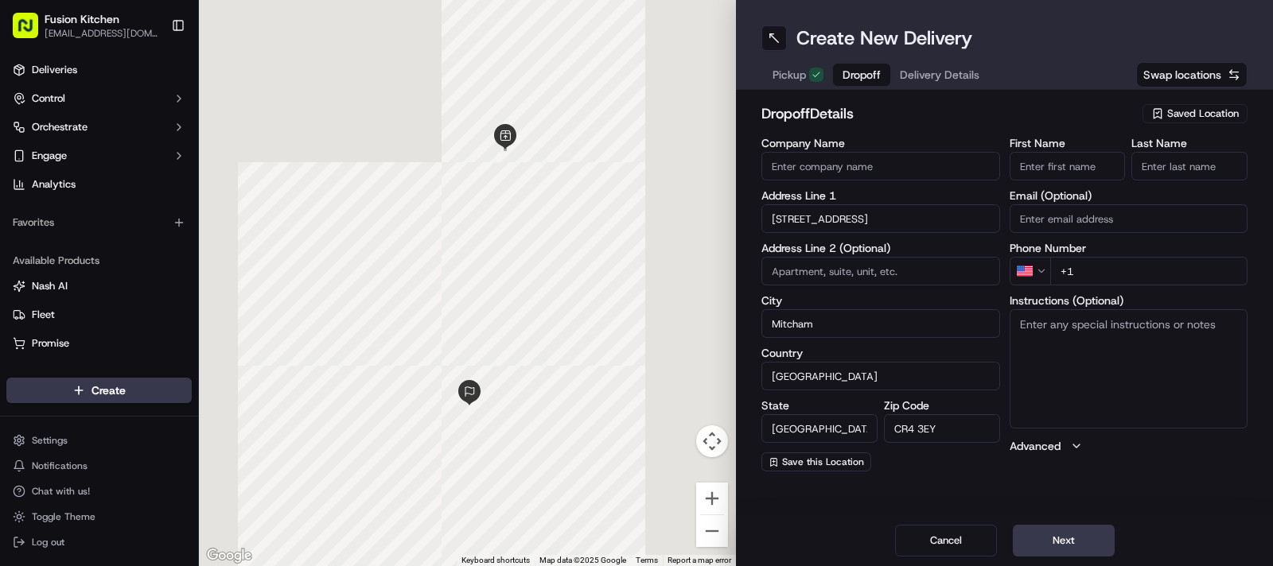
paste textarea "[STREET_ADDRESS]"
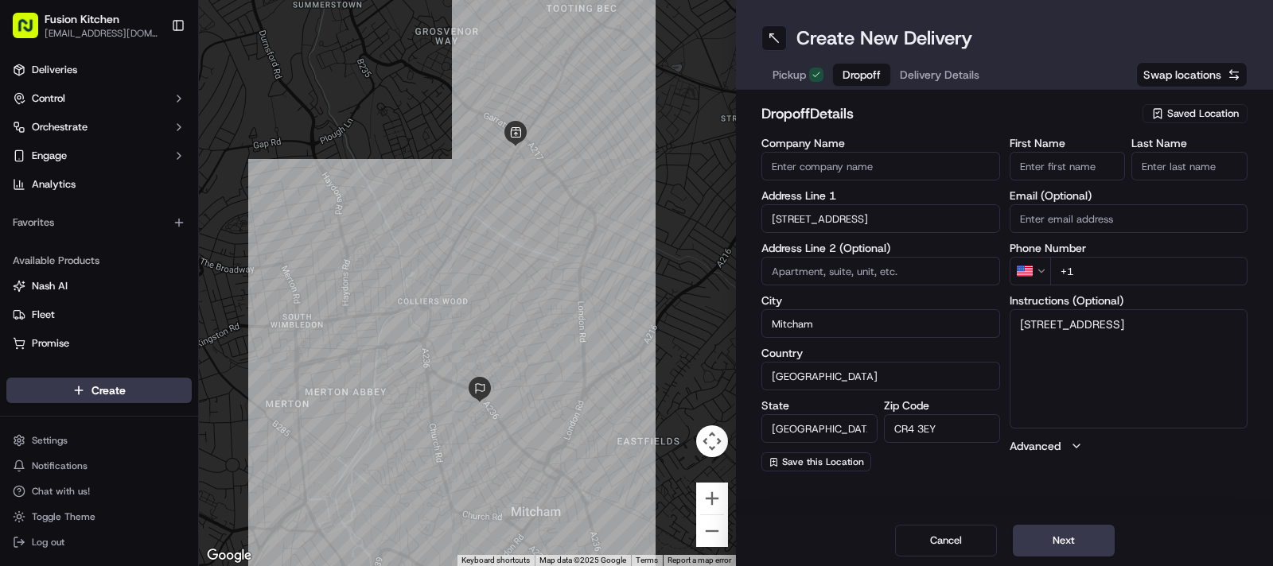
click at [1089, 367] on textarea "[STREET_ADDRESS]" at bounding box center [1129, 368] width 239 height 119
type textarea "[STREET_ADDRESS]"
click at [857, 169] on input "Company Name" at bounding box center [880, 166] width 239 height 29
paste input "[PERSON_NAME]"
type input "[PERSON_NAME]"
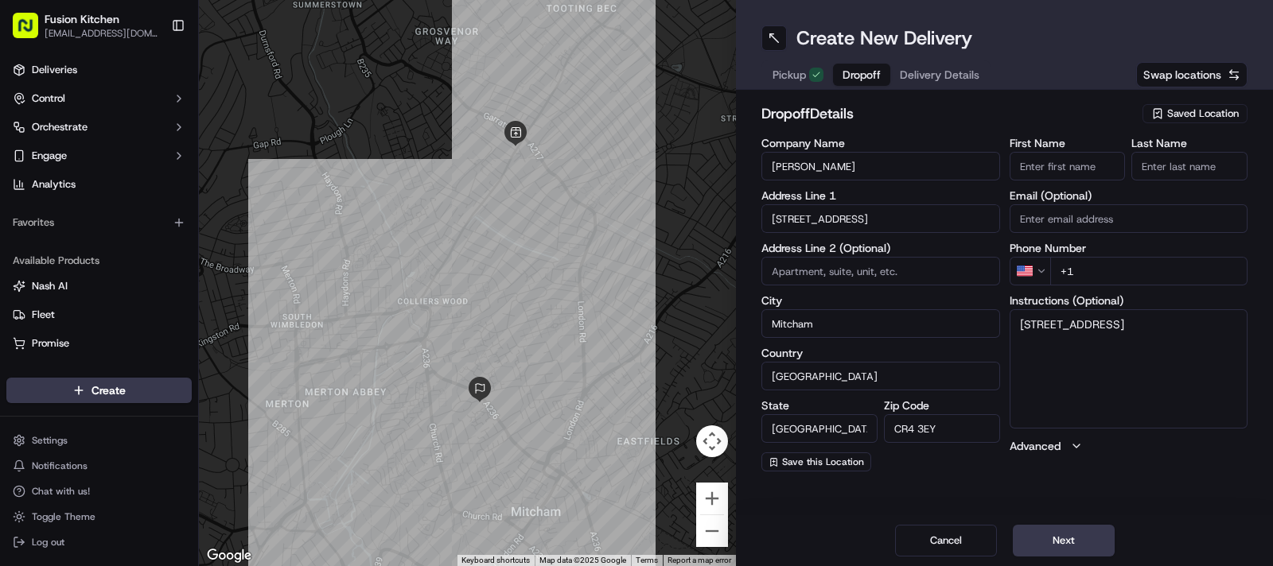
click at [1054, 161] on input "First Name" at bounding box center [1068, 166] width 116 height 29
paste input "[PERSON_NAME]"
click at [1084, 167] on input "[PERSON_NAME]" at bounding box center [1068, 166] width 116 height 29
type input "[PERSON_NAME]"
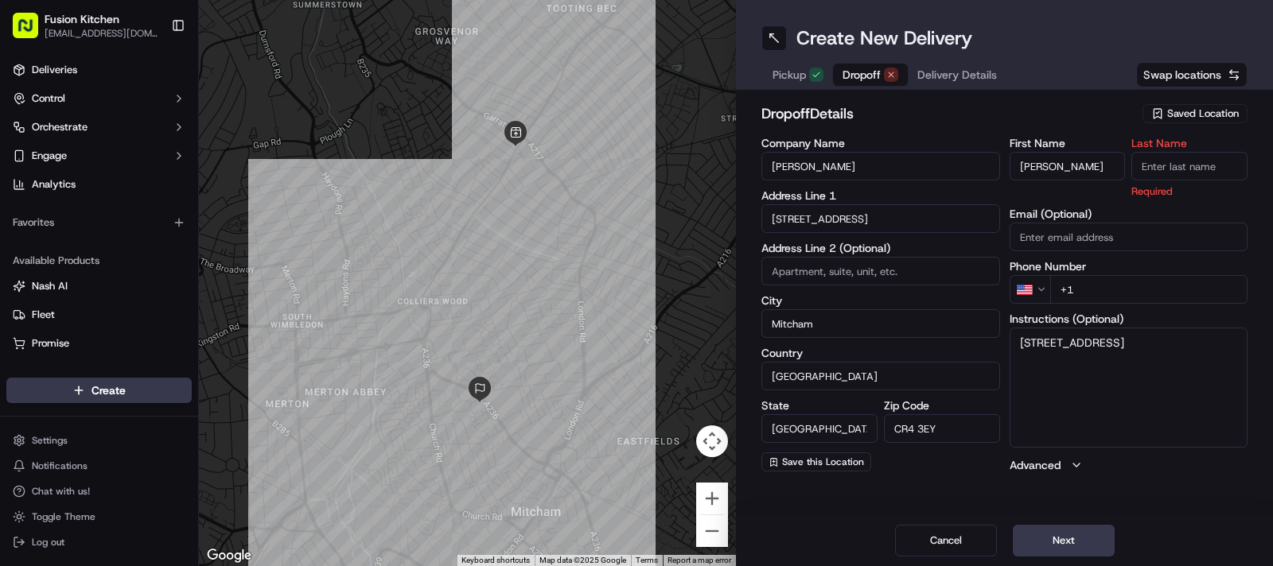
click at [1197, 168] on input "Last Name" at bounding box center [1189, 166] width 116 height 29
paste input "[PERSON_NAME]"
type input "[PERSON_NAME]"
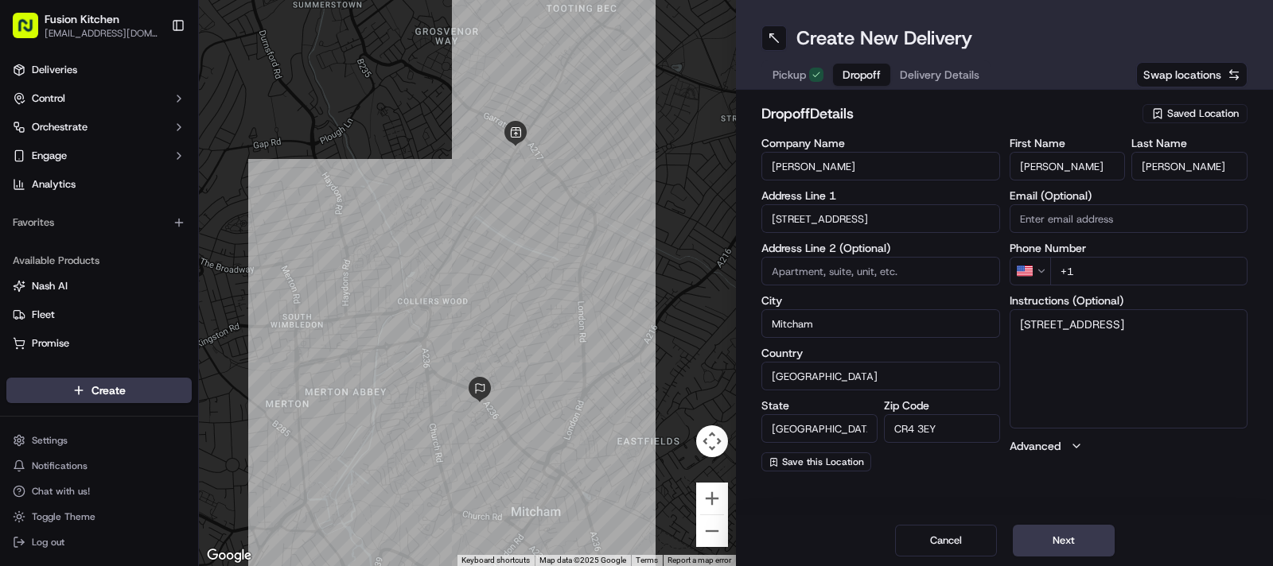
click at [978, 129] on div "dropoff Details Saved Location" at bounding box center [1004, 117] width 486 height 29
click at [1042, 275] on html "Fusion Kitchen [EMAIL_ADDRESS][DOMAIN_NAME] Toggle Sidebar Deliveries Control O…" at bounding box center [636, 283] width 1273 height 566
click at [1104, 272] on input "+44" at bounding box center [1149, 271] width 198 height 29
paste input "7708 295193"
type input "[PHONE_NUMBER]"
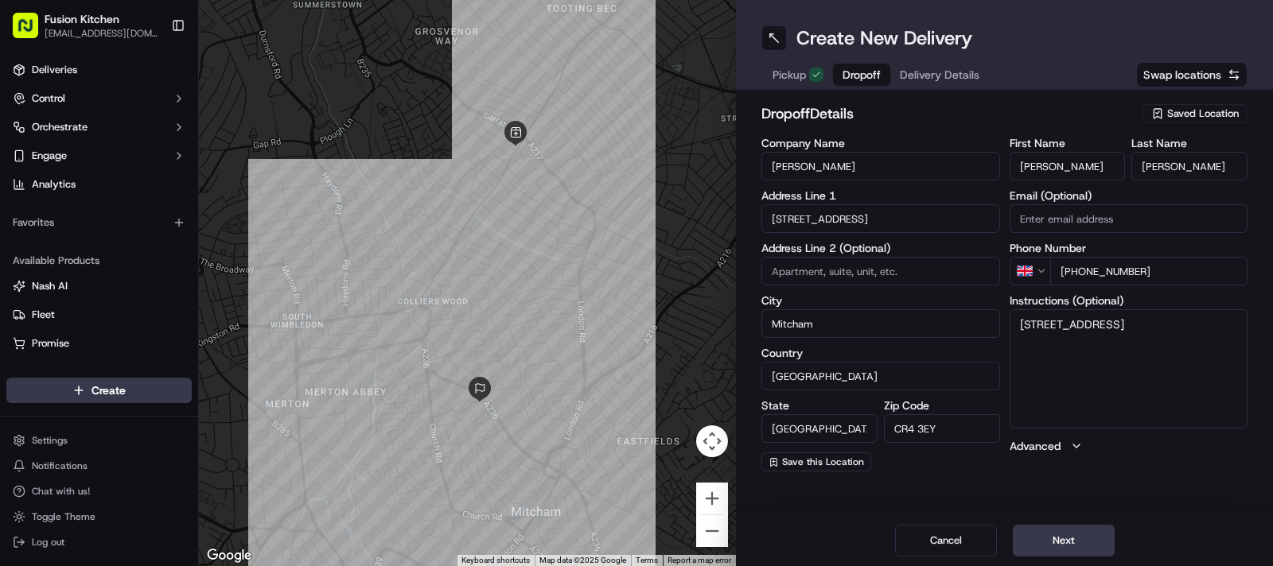
click at [1138, 356] on textarea "[STREET_ADDRESS]" at bounding box center [1129, 368] width 239 height 119
paste textarea "7708295193"
type textarea "[STREET_ADDRESS] 7708295193"
click at [1063, 544] on button "Next" at bounding box center [1064, 541] width 102 height 32
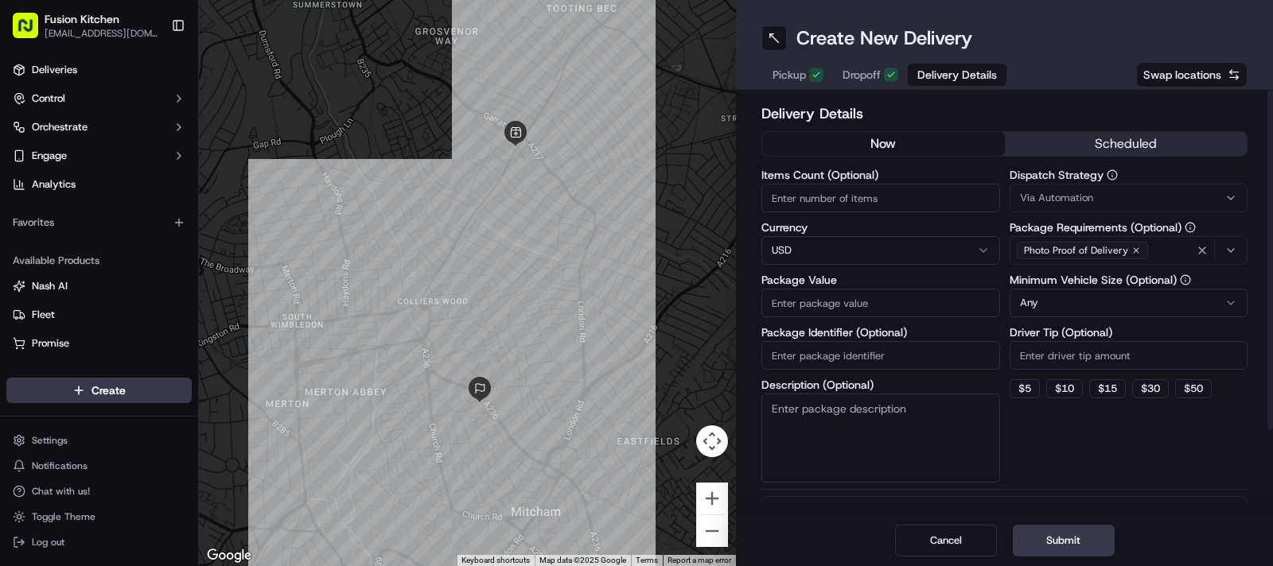
click at [850, 234] on div "Currency USD" at bounding box center [880, 243] width 239 height 43
click at [833, 248] on html "Fusion Kitchen [EMAIL_ADDRESS][DOMAIN_NAME] Toggle Sidebar Deliveries Control O…" at bounding box center [636, 283] width 1273 height 566
click at [869, 299] on input "Package Value" at bounding box center [880, 303] width 239 height 29
paste input "33.15"
type input "33.15"
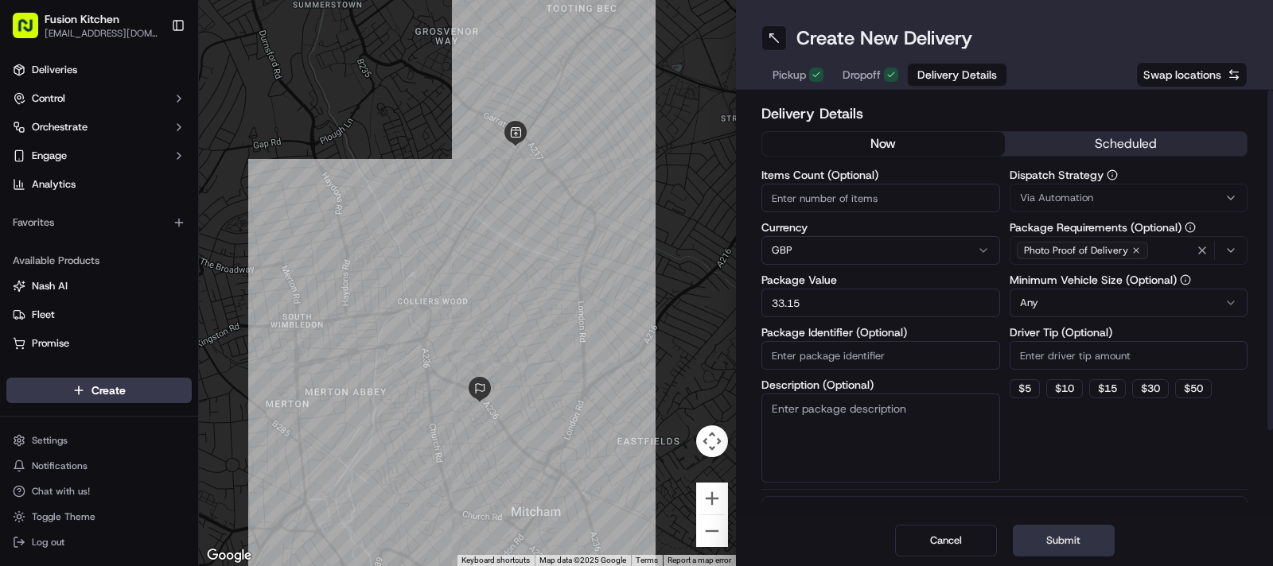
click at [1068, 535] on button "Submit" at bounding box center [1064, 541] width 102 height 32
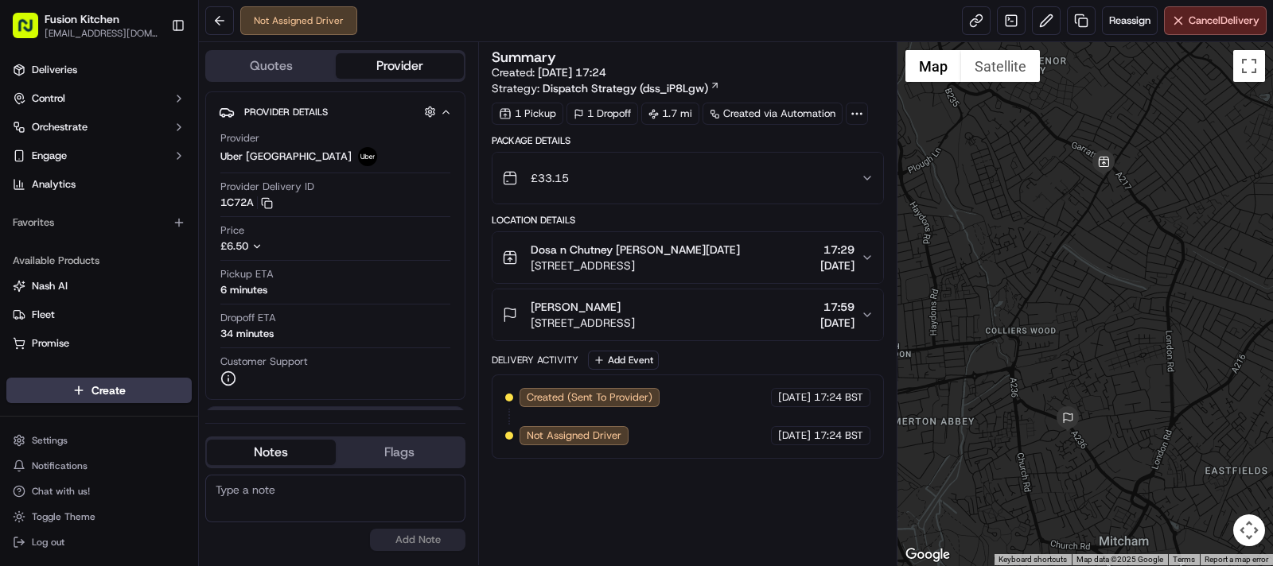
click at [635, 321] on span "[STREET_ADDRESS]" at bounding box center [583, 323] width 104 height 16
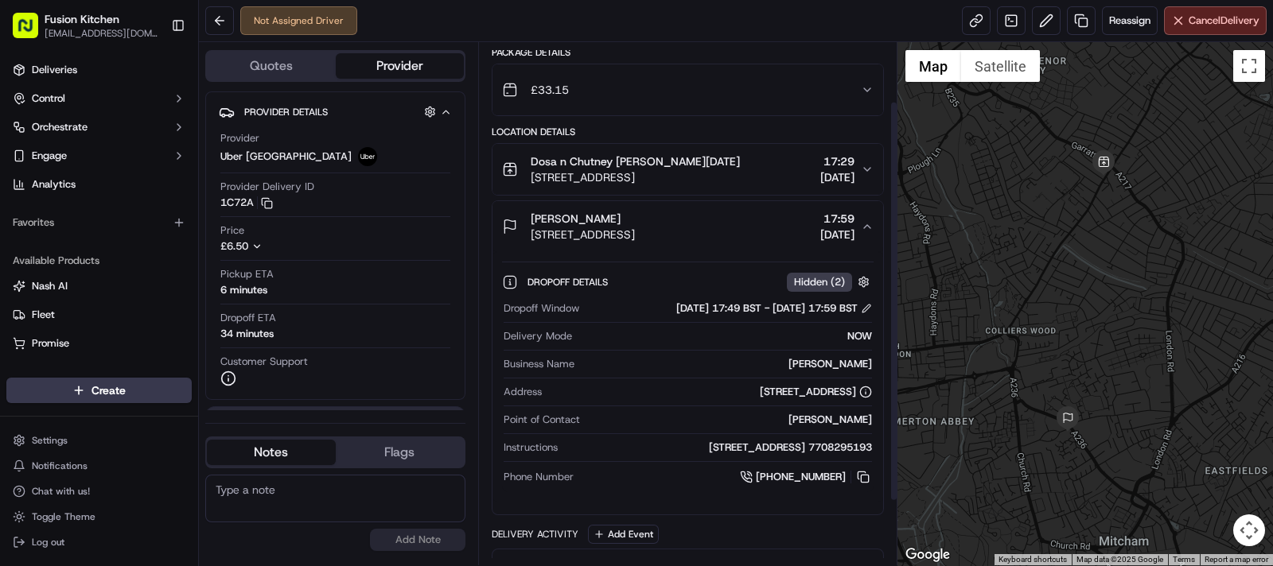
scroll to position [61, 0]
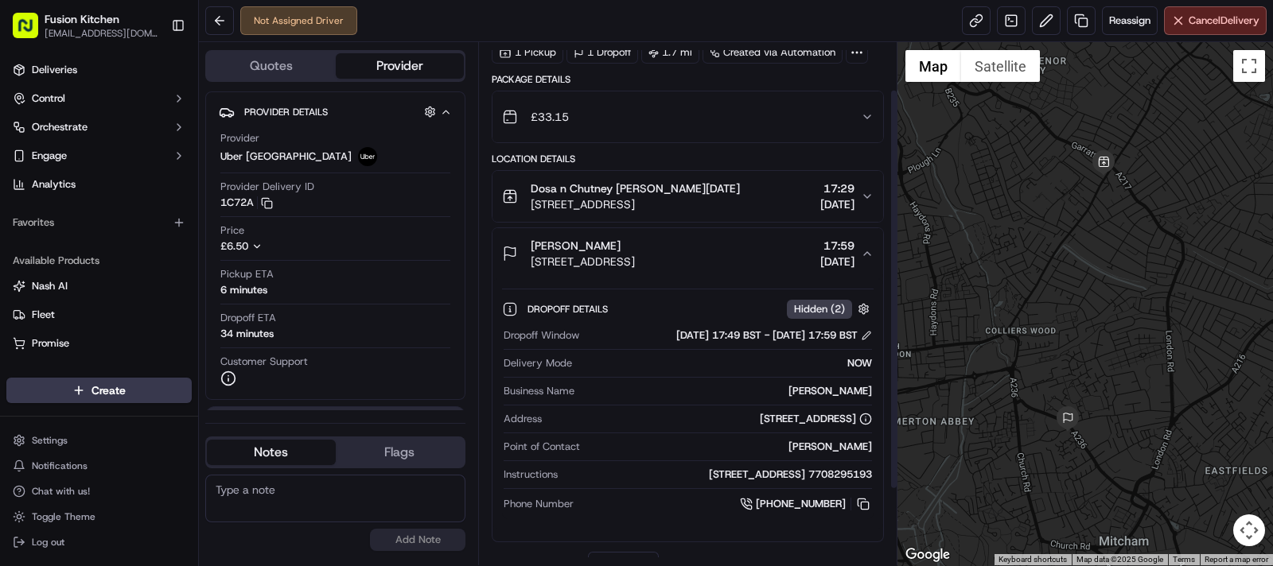
click at [635, 261] on span "[STREET_ADDRESS]" at bounding box center [583, 262] width 104 height 16
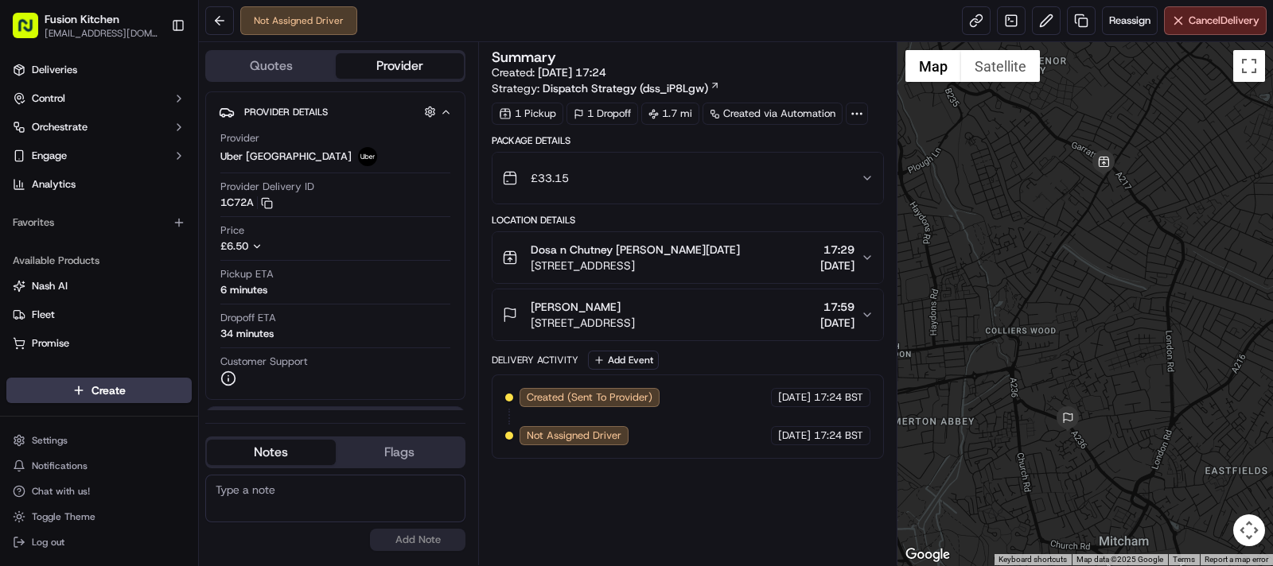
click at [667, 266] on span "[STREET_ADDRESS]" at bounding box center [635, 266] width 209 height 16
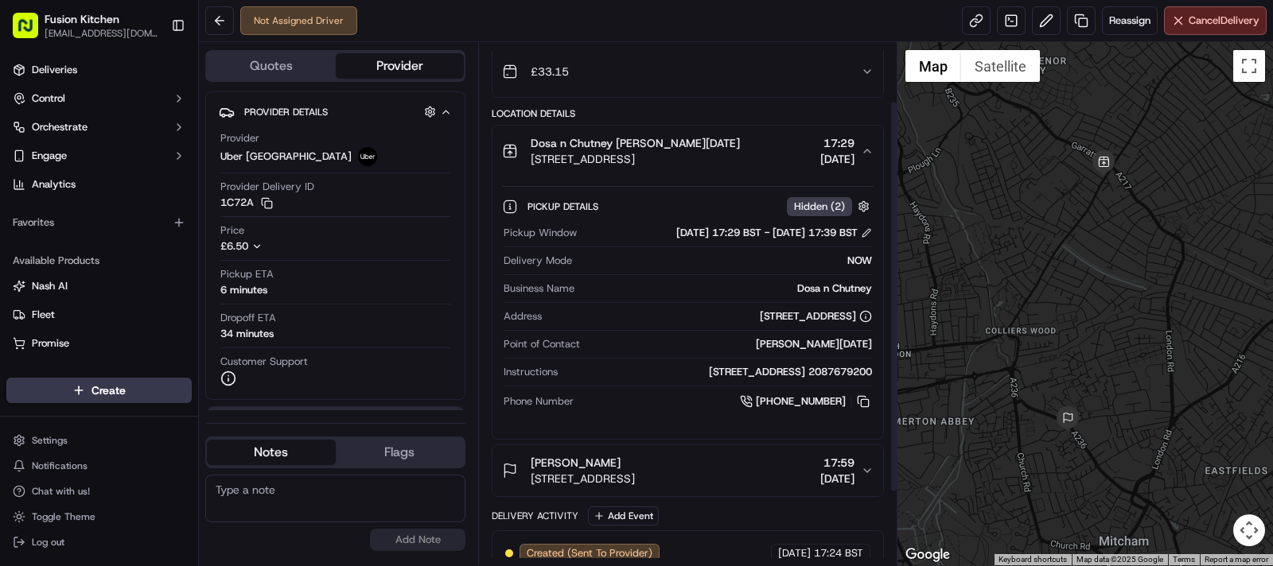
scroll to position [76, 0]
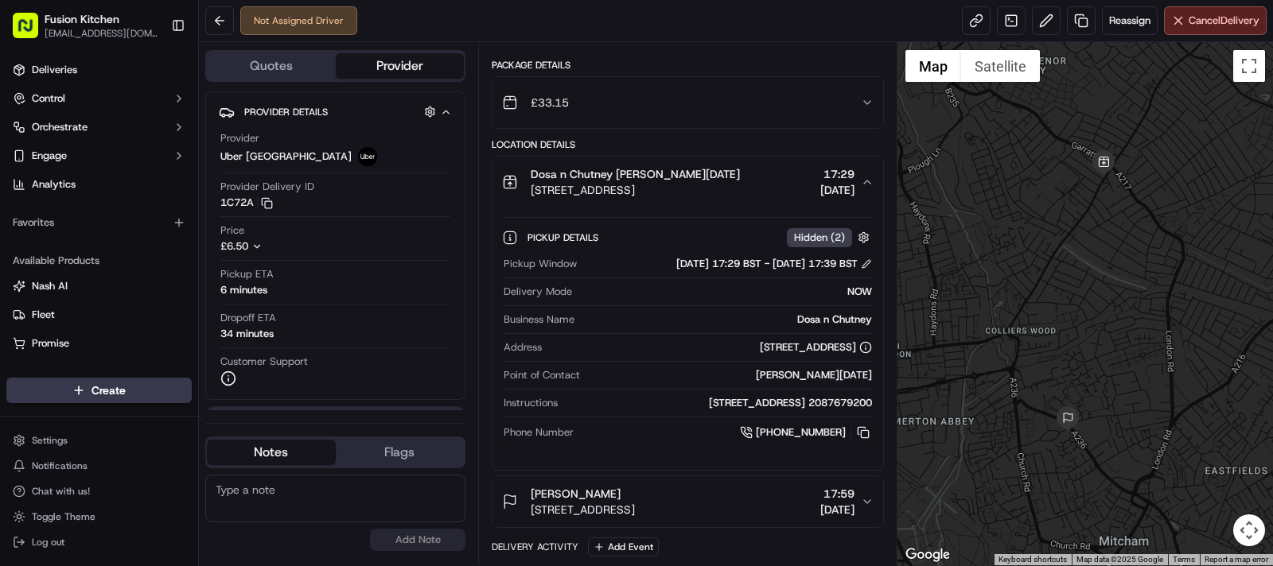
click at [691, 195] on span "[STREET_ADDRESS]" at bounding box center [635, 190] width 209 height 16
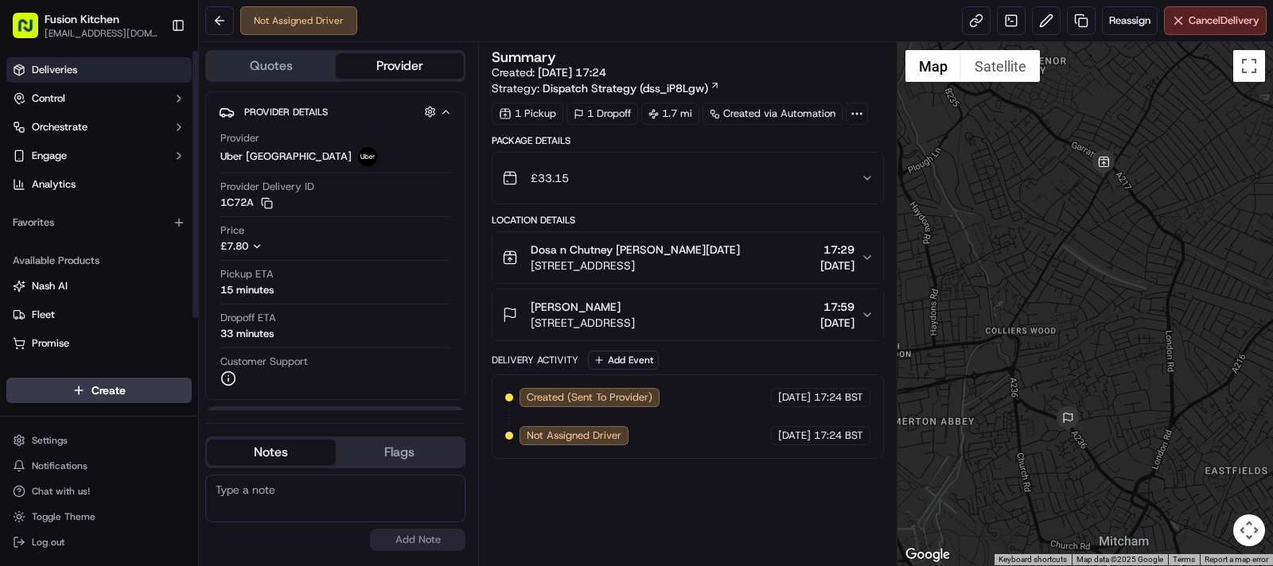
click at [67, 72] on span "Deliveries" at bounding box center [54, 70] width 45 height 14
